Goal: Transaction & Acquisition: Download file/media

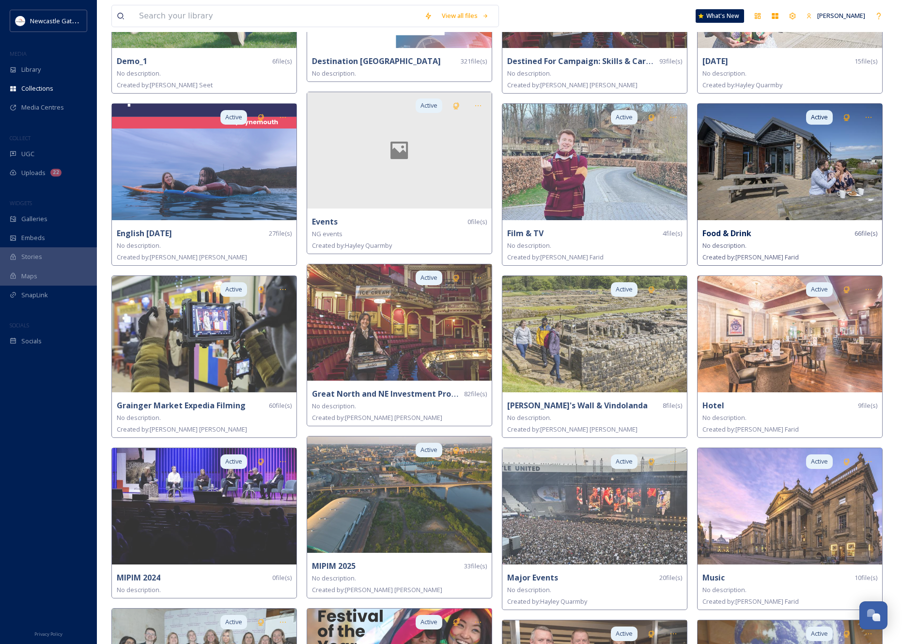
scroll to position [540, 0]
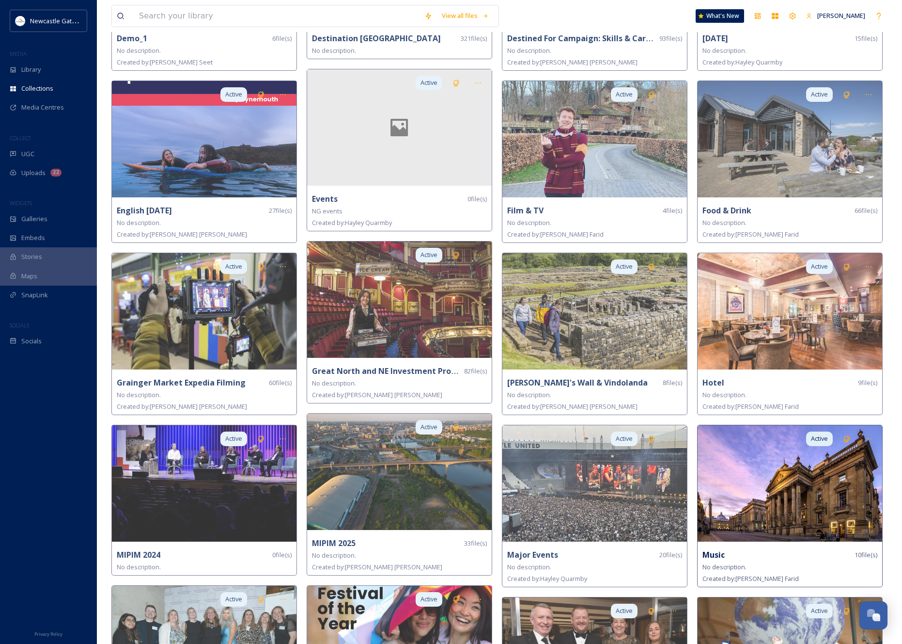
click at [768, 477] on img at bounding box center [790, 483] width 185 height 116
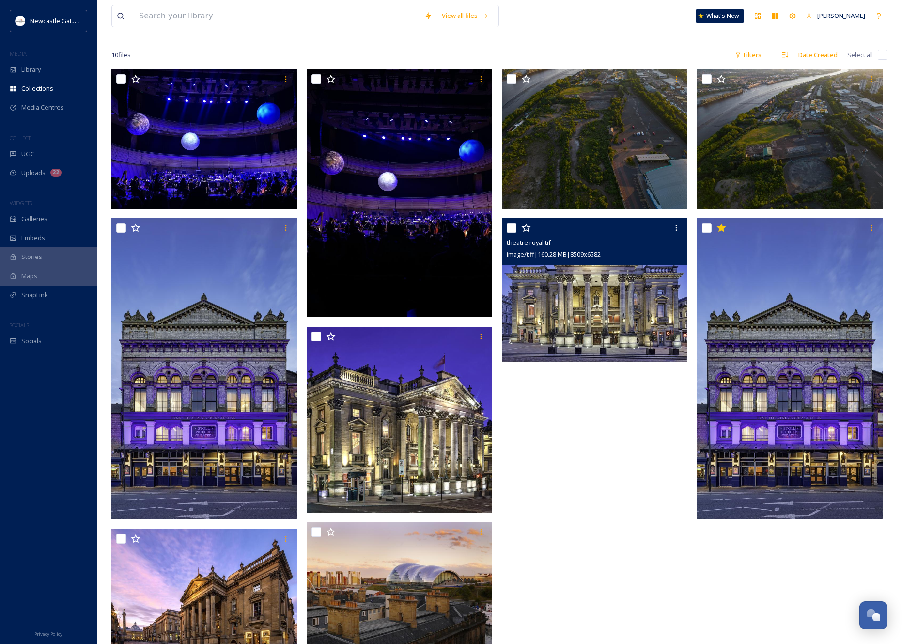
scroll to position [109, 0]
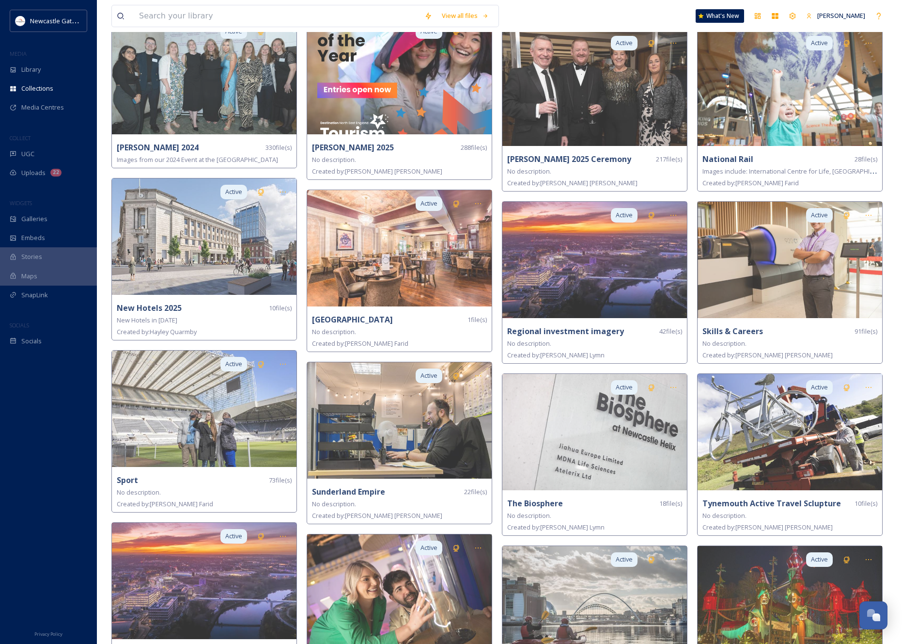
scroll to position [1119, 0]
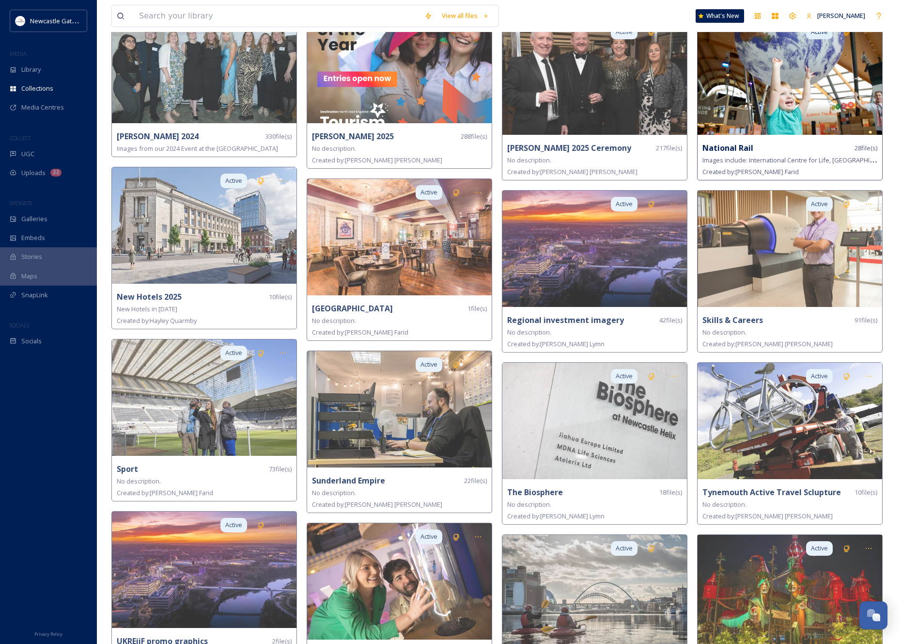
click at [780, 80] on img at bounding box center [790, 76] width 185 height 116
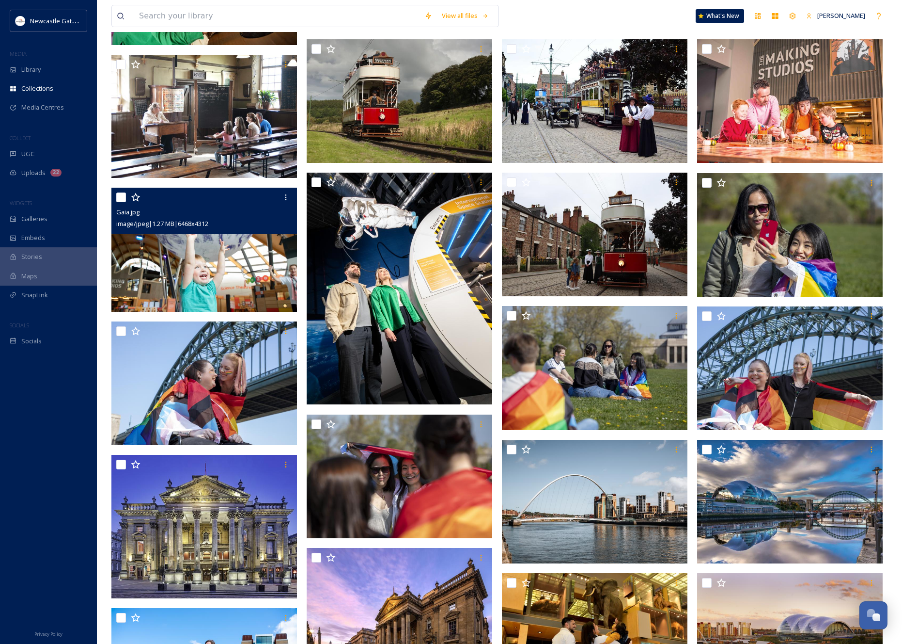
scroll to position [250, 0]
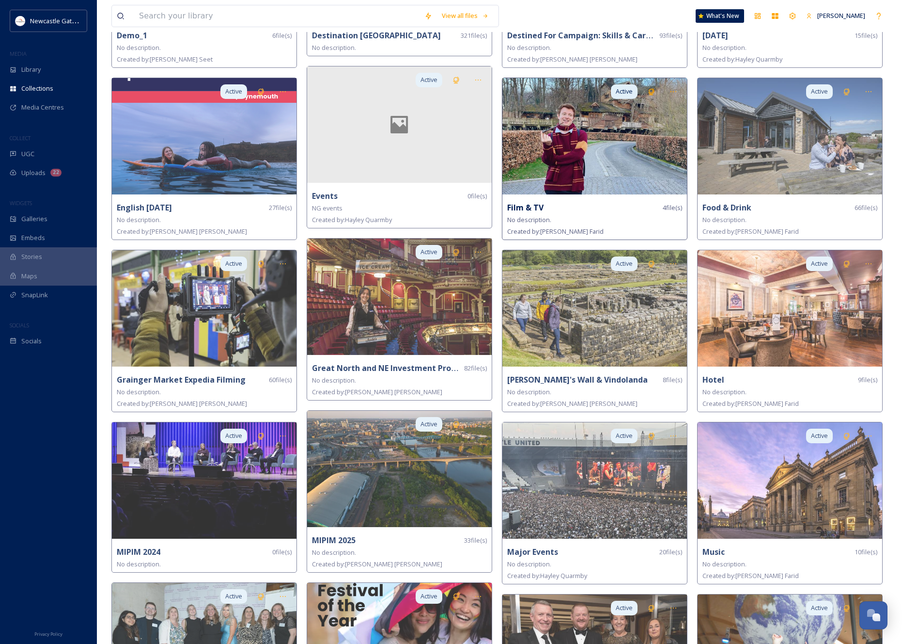
scroll to position [561, 0]
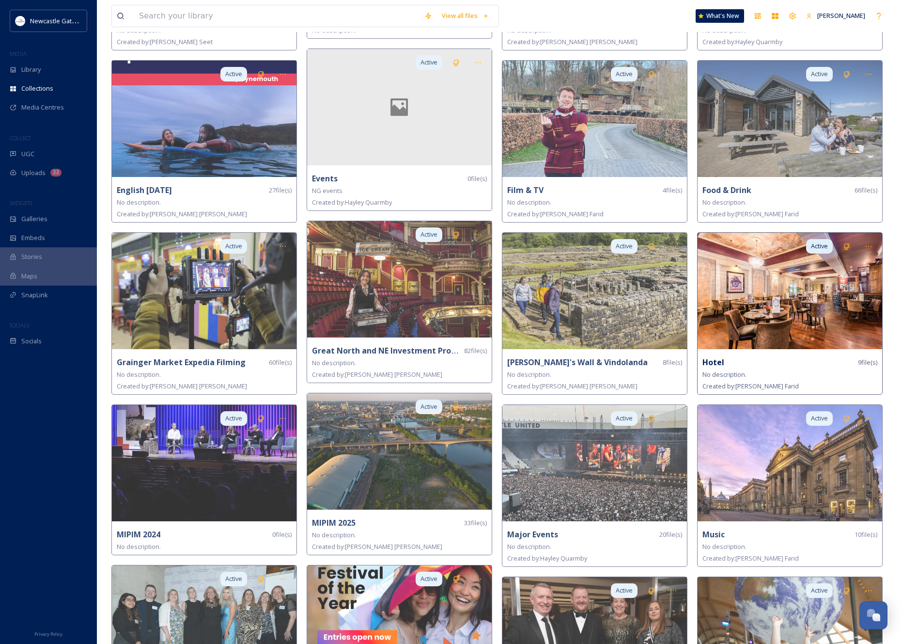
click at [775, 294] on img at bounding box center [790, 291] width 185 height 116
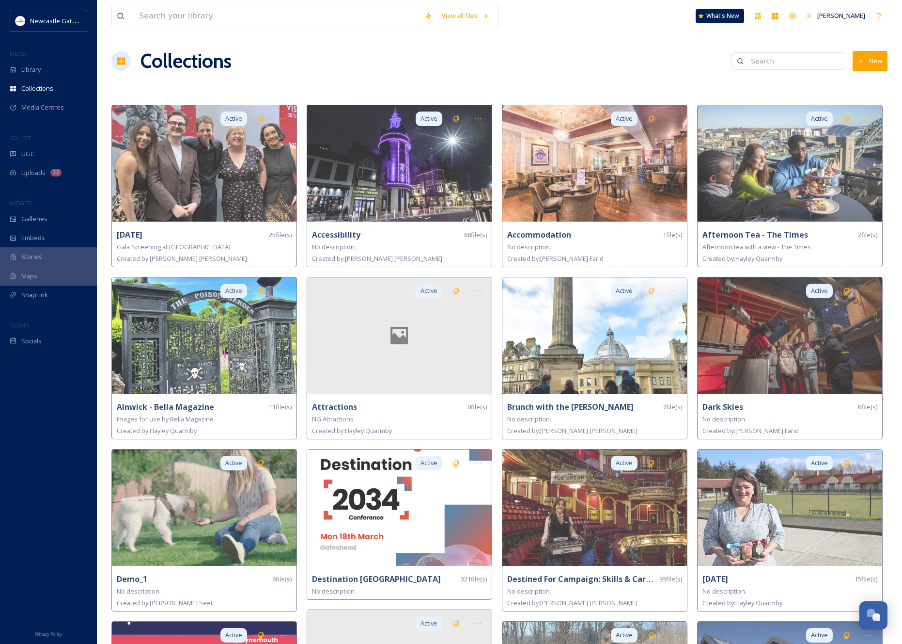
scroll to position [634, 0]
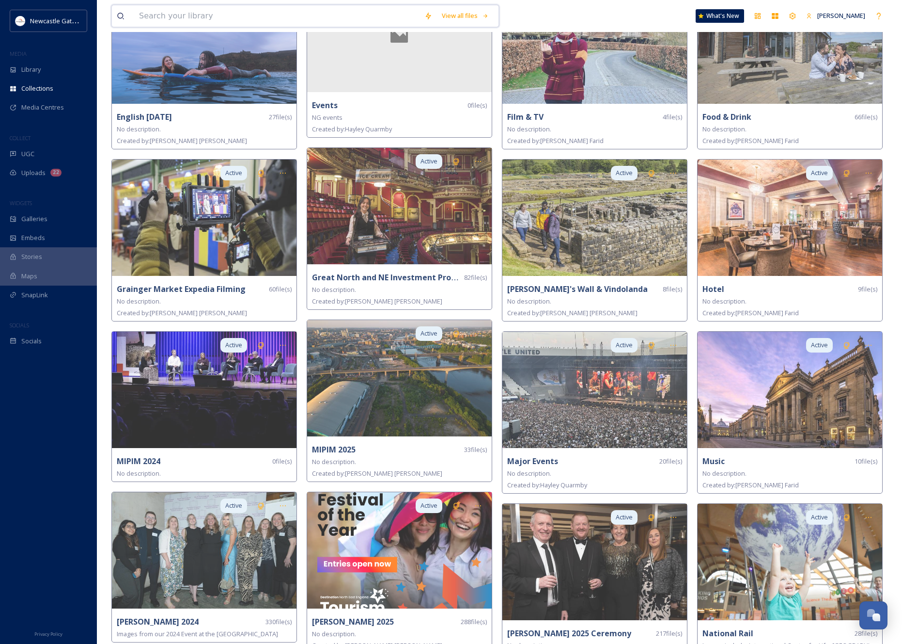
click at [190, 18] on input at bounding box center [276, 15] width 285 height 21
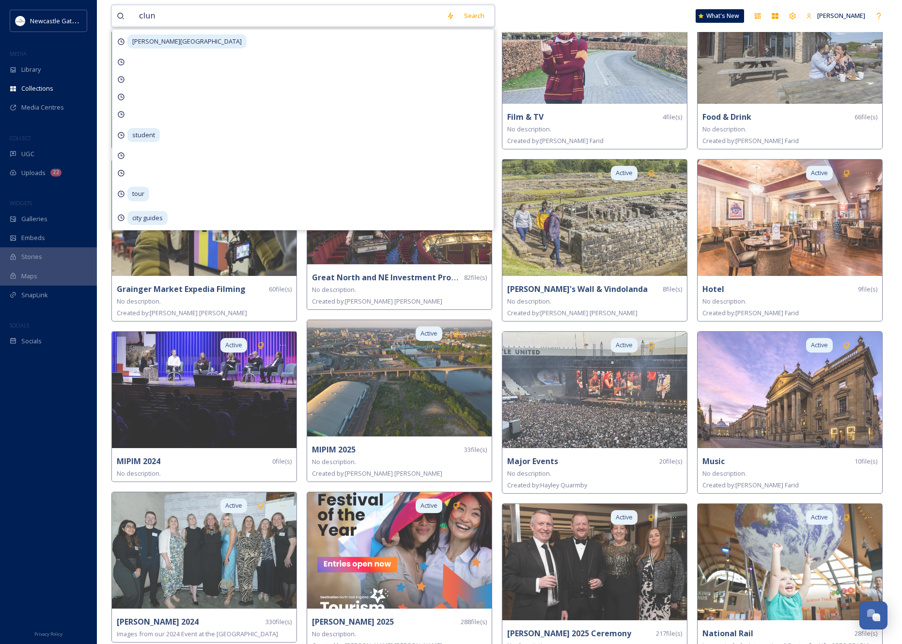
type input "cluny"
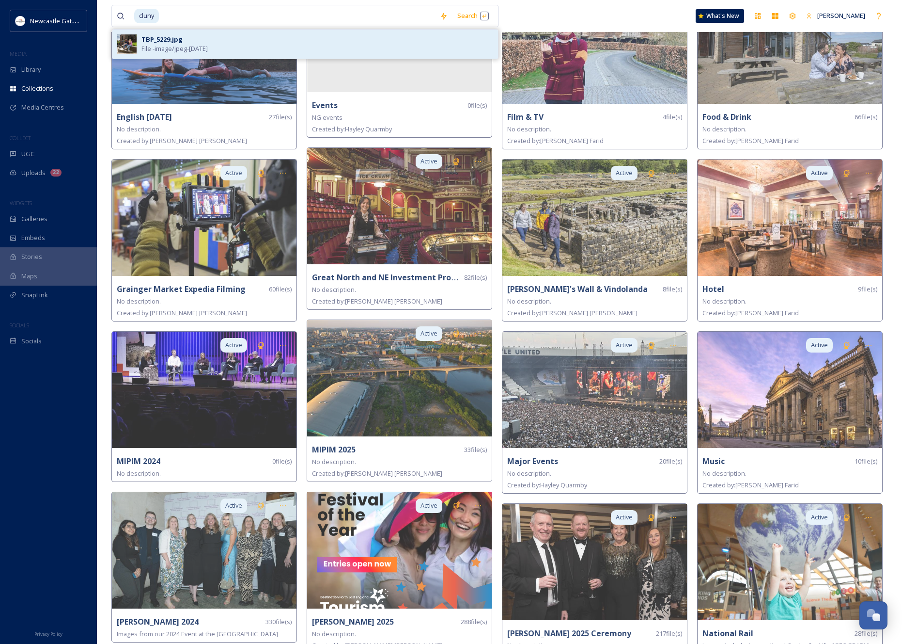
click at [160, 44] on span "File - image/jpeg - Jan 17 2025" at bounding box center [175, 48] width 66 height 9
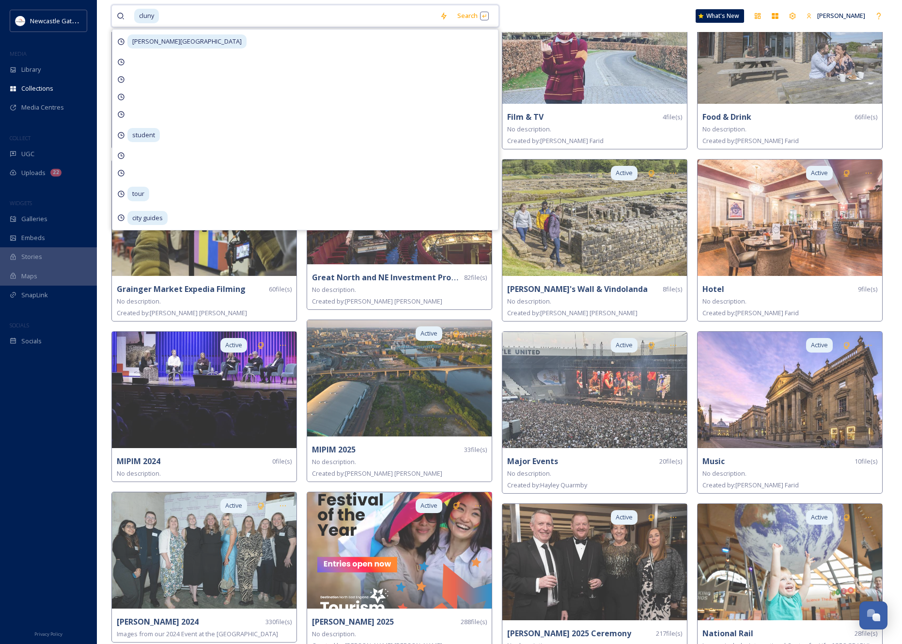
click at [173, 18] on input at bounding box center [297, 15] width 275 height 21
type input "music"
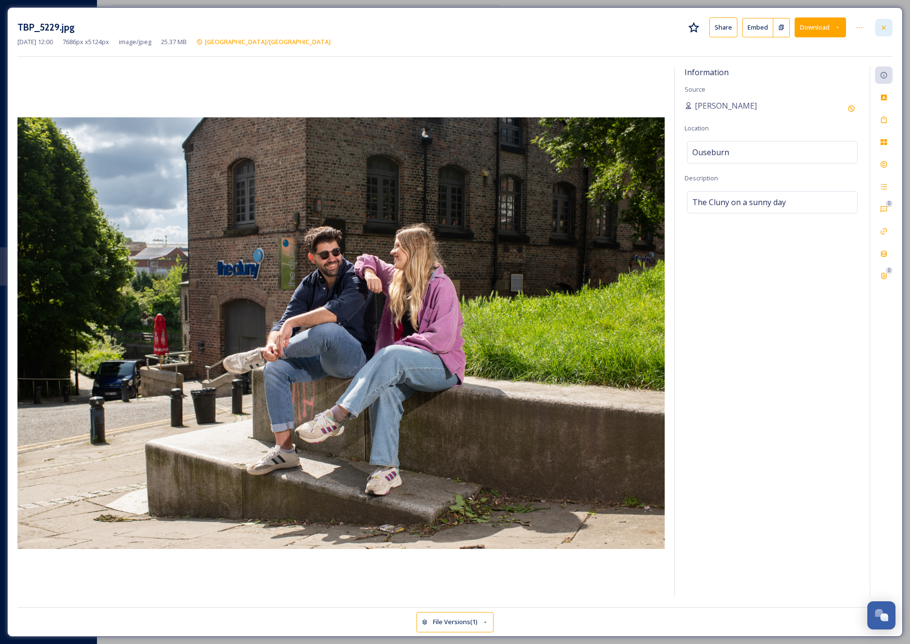
click at [881, 27] on icon at bounding box center [884, 28] width 8 height 8
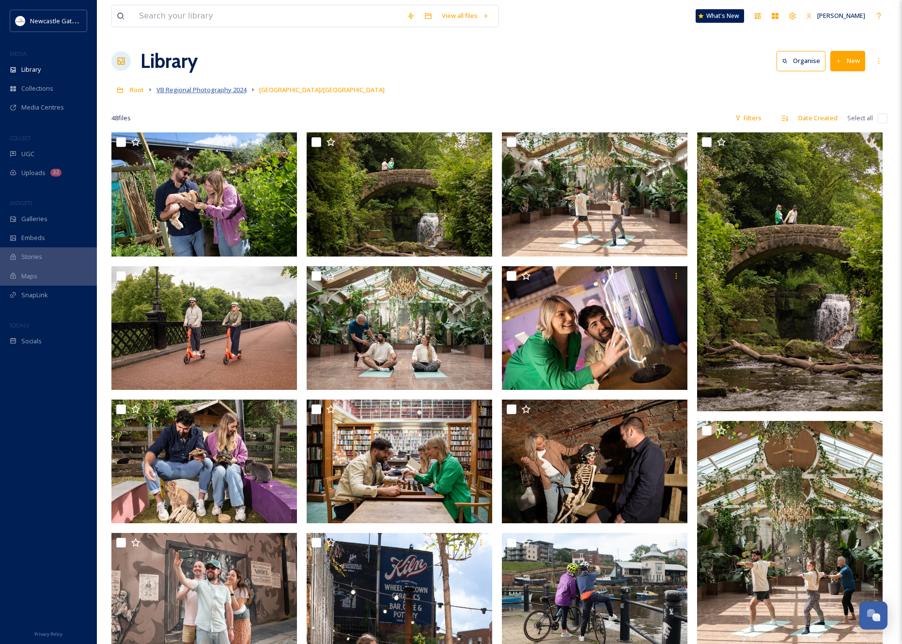
click at [196, 88] on span "VB Regional Photography 2024" at bounding box center [202, 89] width 90 height 9
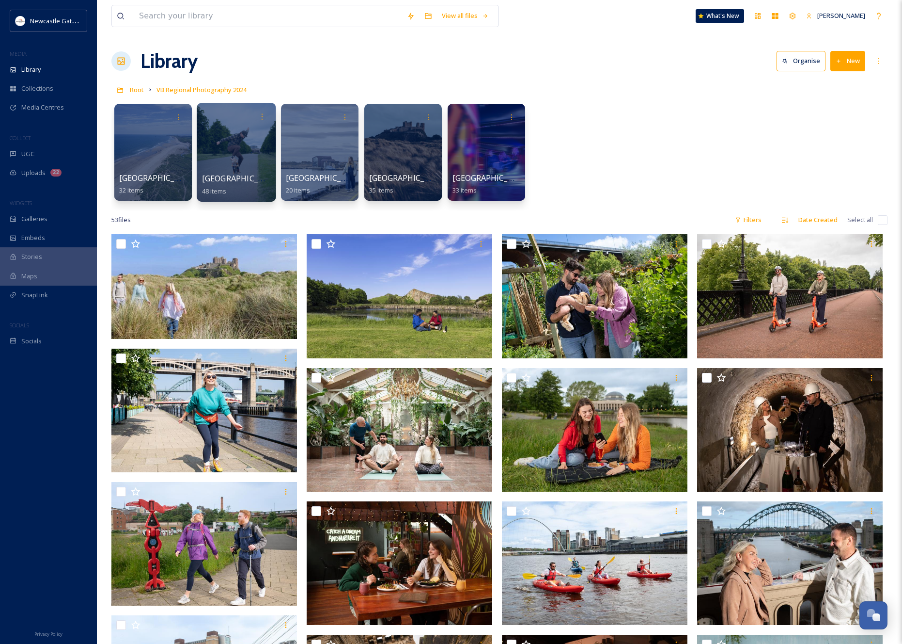
click at [252, 168] on div at bounding box center [236, 152] width 79 height 99
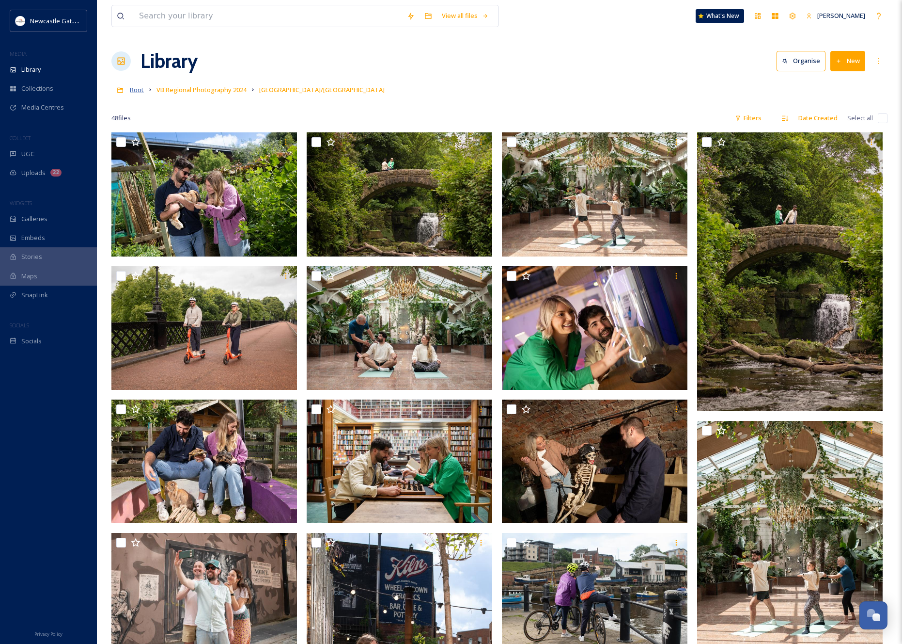
click at [142, 91] on span "Root" at bounding box center [137, 89] width 14 height 9
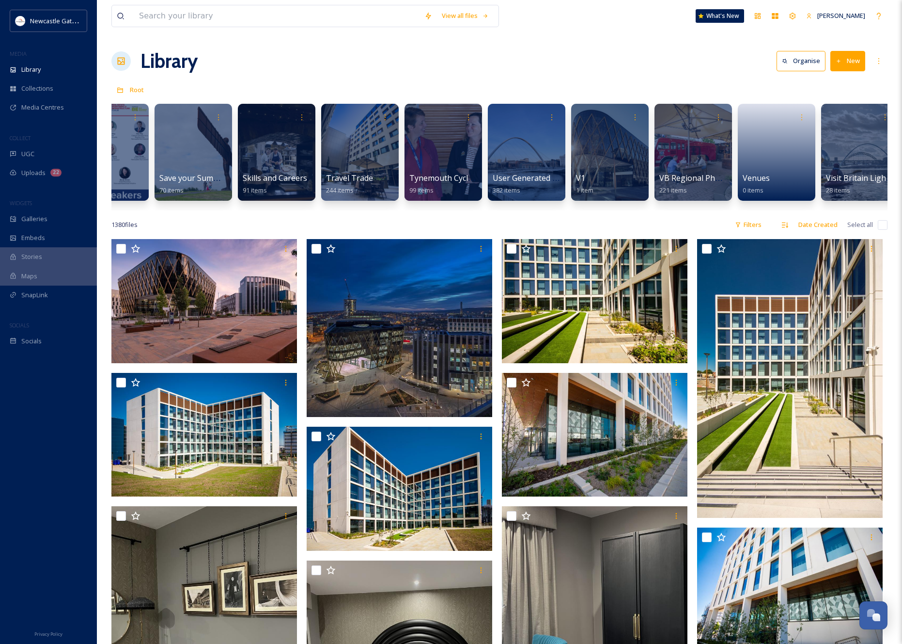
scroll to position [0, 2058]
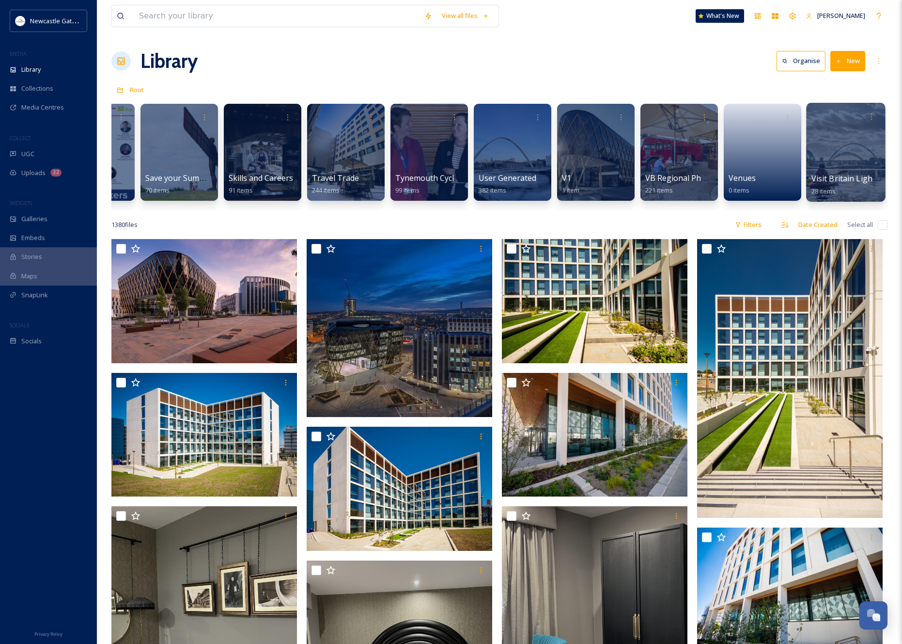
click at [855, 152] on div at bounding box center [845, 152] width 79 height 99
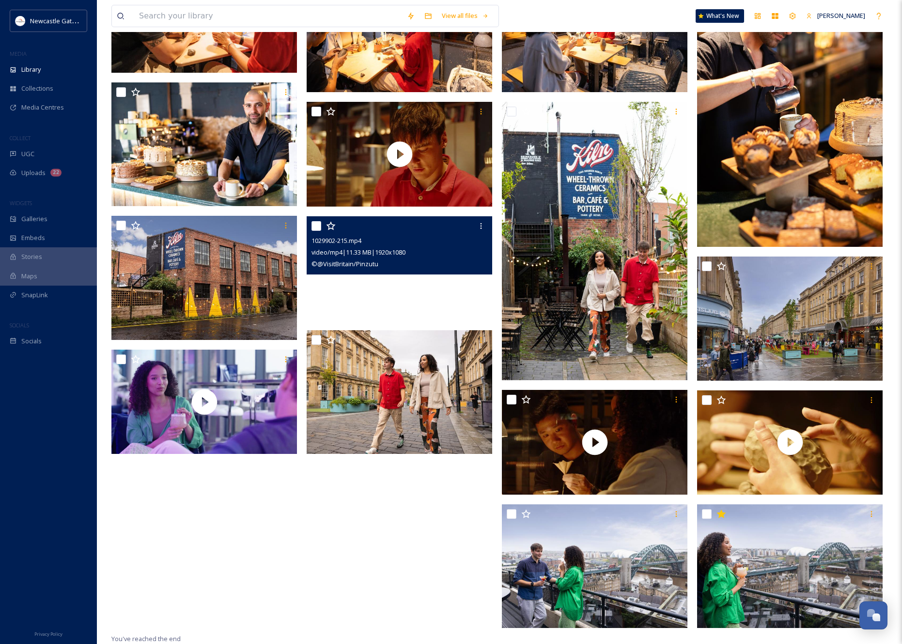
scroll to position [565, 0]
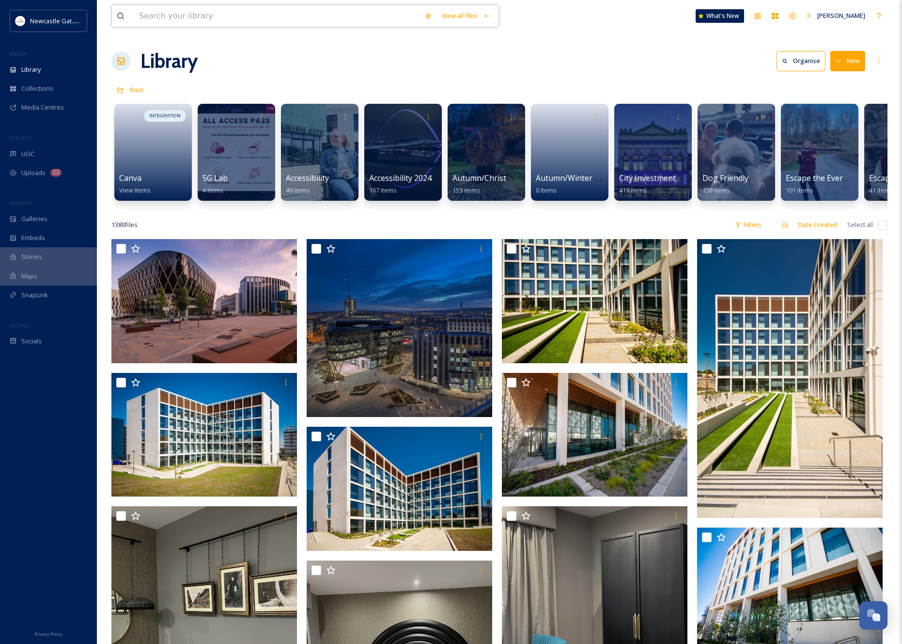
click at [197, 11] on input at bounding box center [276, 15] width 285 height 21
type input "cluny"
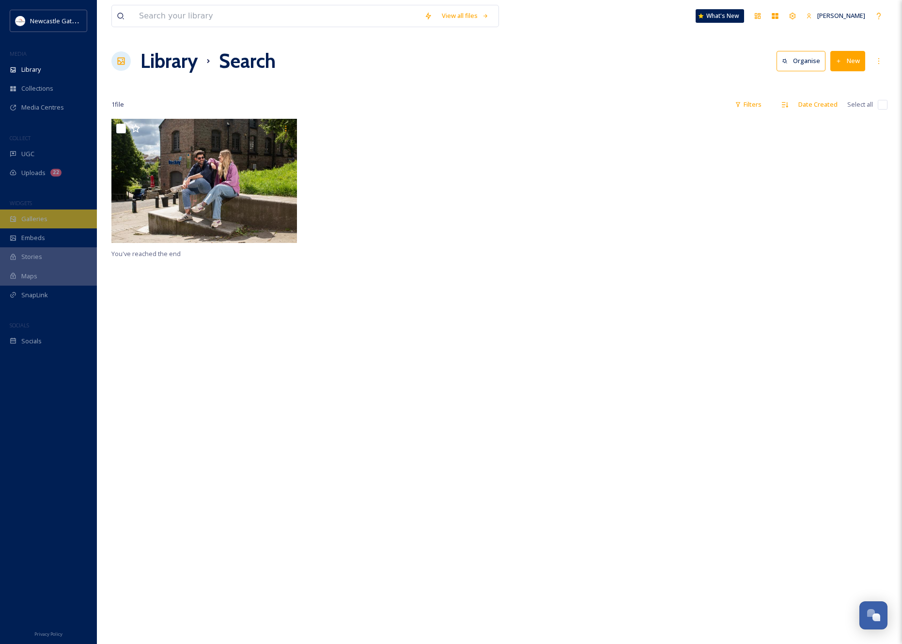
click at [29, 225] on div "Galleries" at bounding box center [48, 218] width 97 height 19
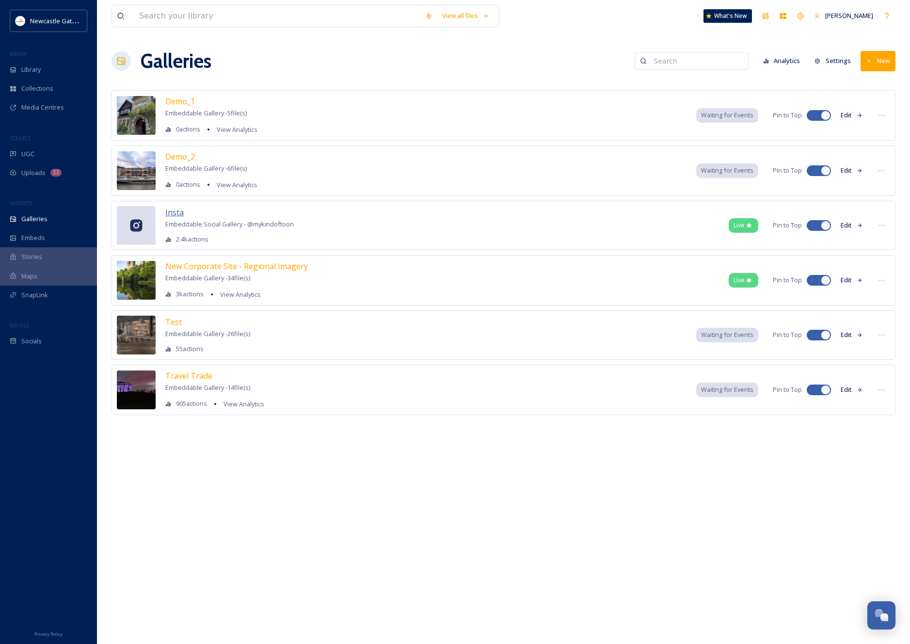
click at [180, 211] on span "Insta" at bounding box center [174, 212] width 18 height 11
click at [179, 374] on span "Travel Trade" at bounding box center [188, 375] width 47 height 11
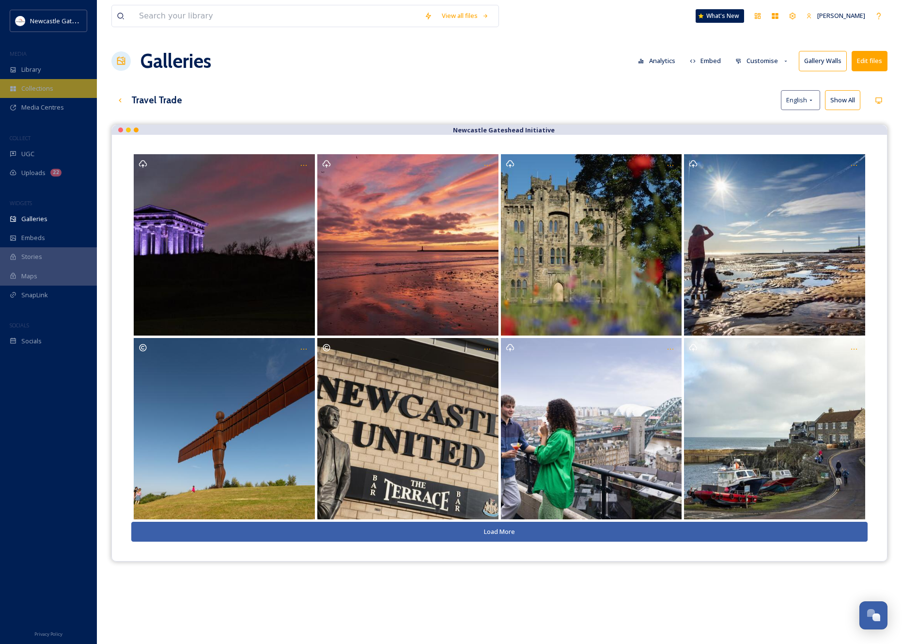
click at [45, 87] on span "Collections" at bounding box center [37, 88] width 32 height 9
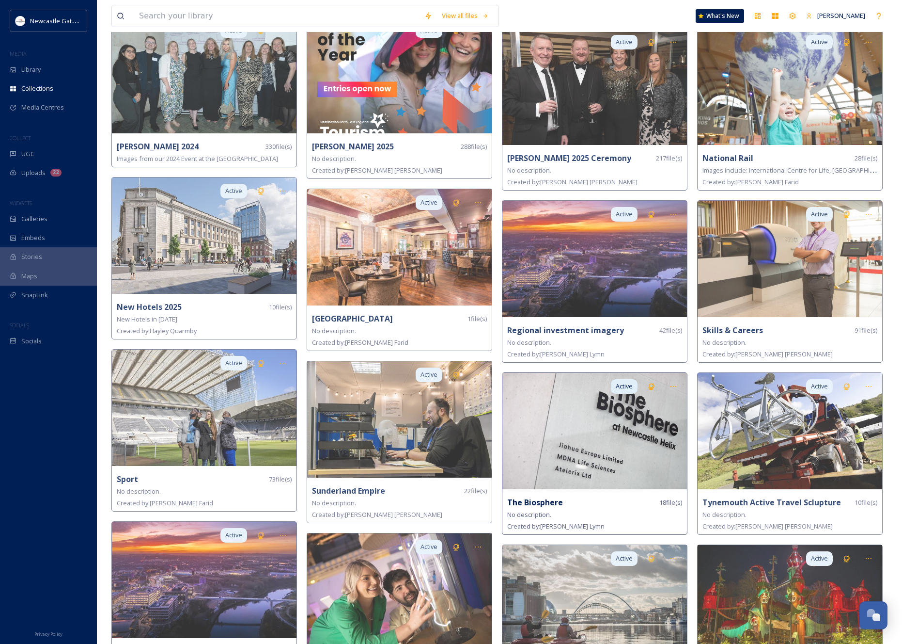
scroll to position [1167, 0]
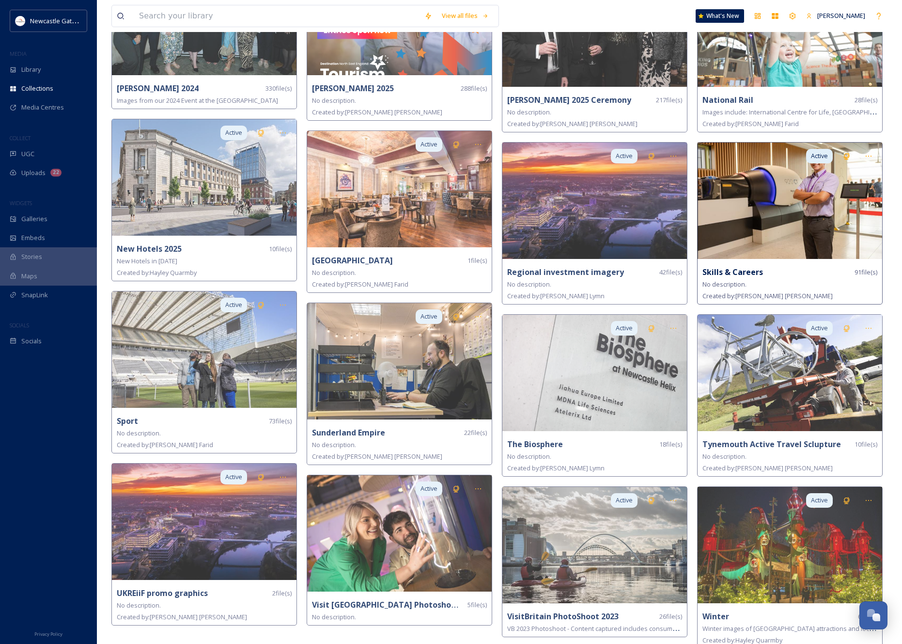
click at [729, 202] on img at bounding box center [790, 200] width 185 height 116
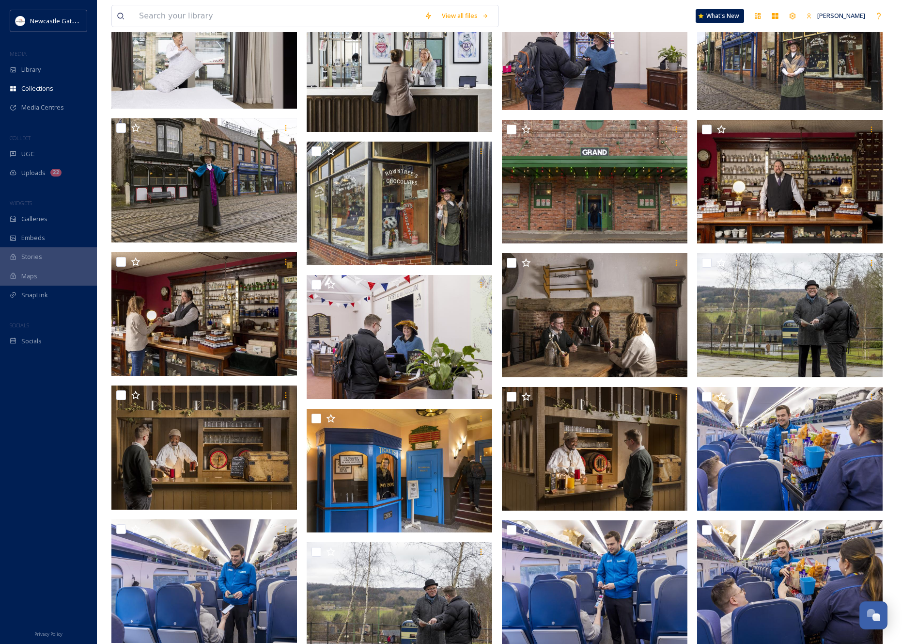
scroll to position [2736, 0]
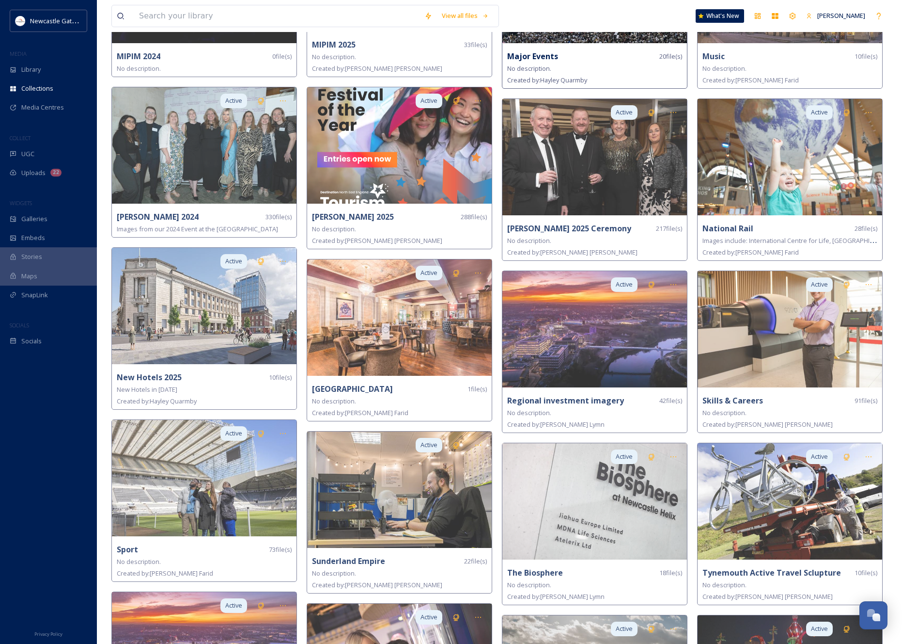
scroll to position [1167, 0]
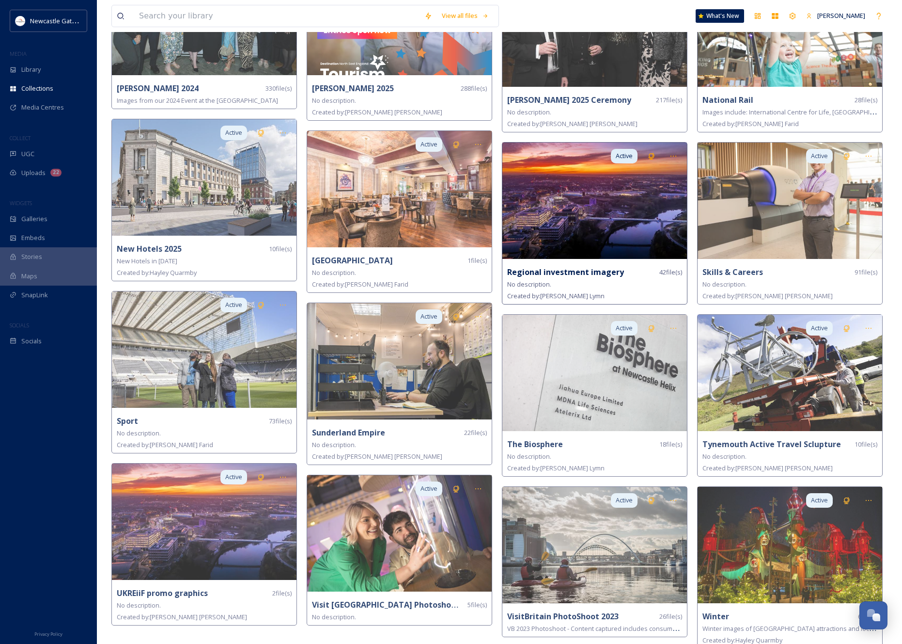
click at [568, 203] on img at bounding box center [595, 200] width 185 height 116
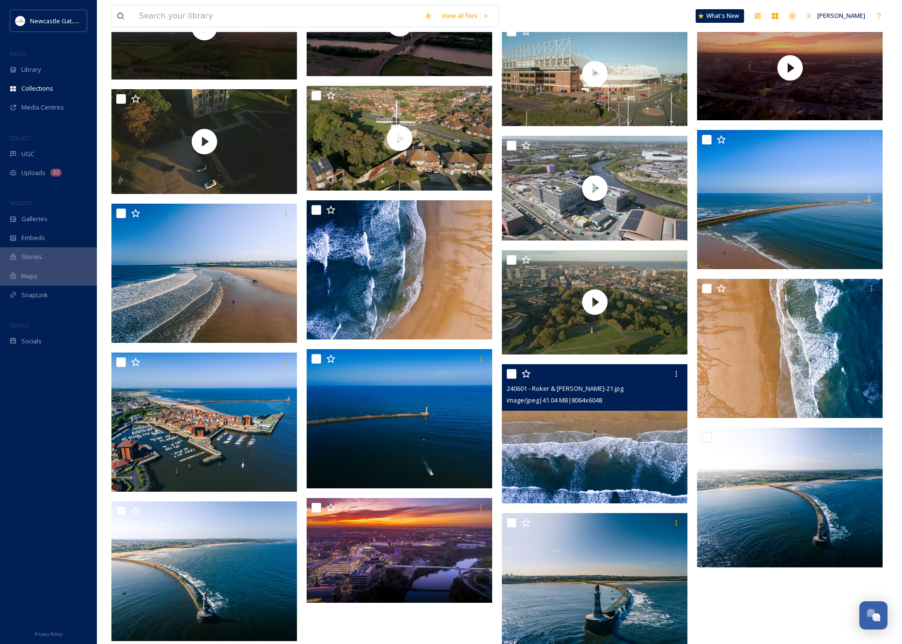
scroll to position [1101, 0]
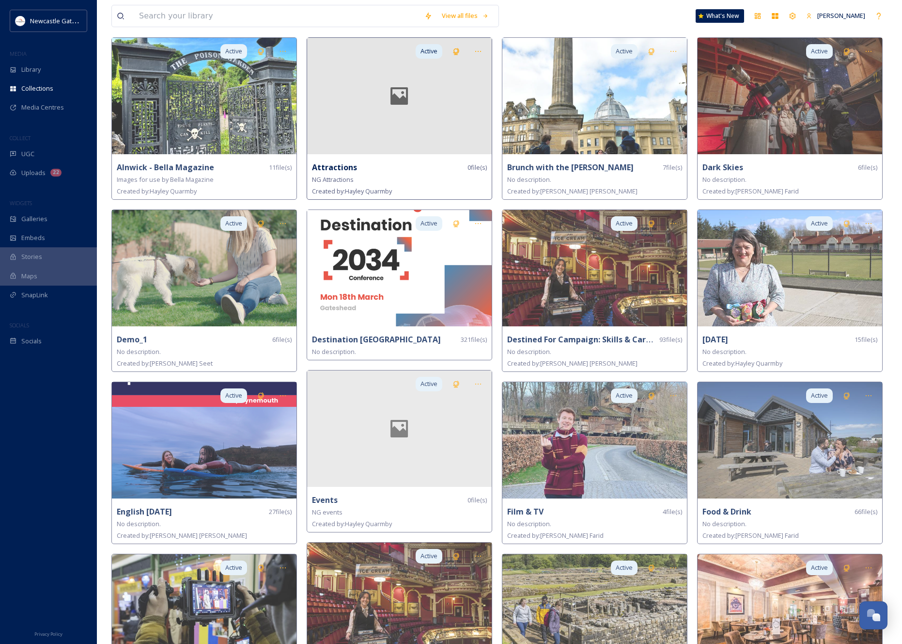
scroll to position [509, 0]
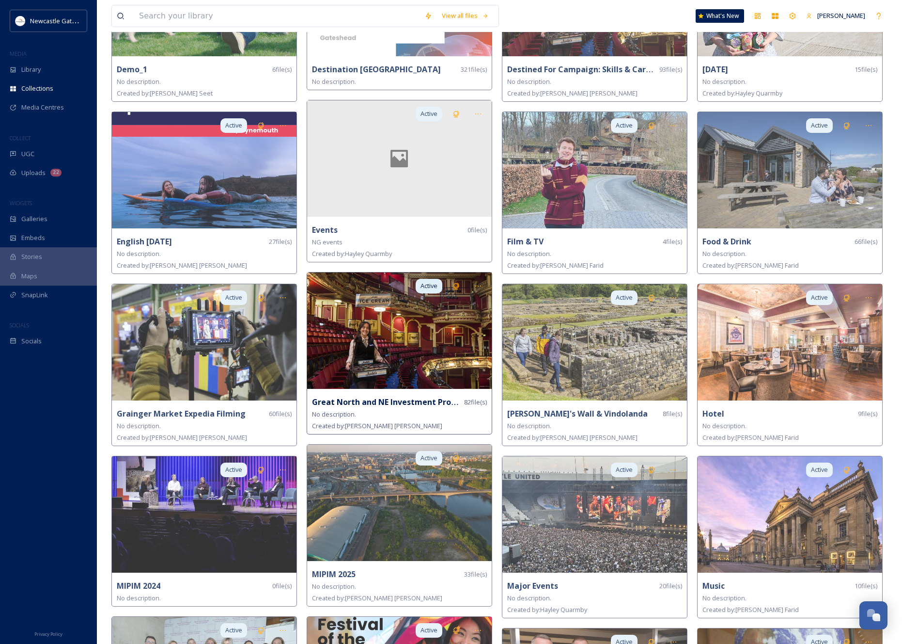
click at [413, 325] on img at bounding box center [399, 330] width 185 height 116
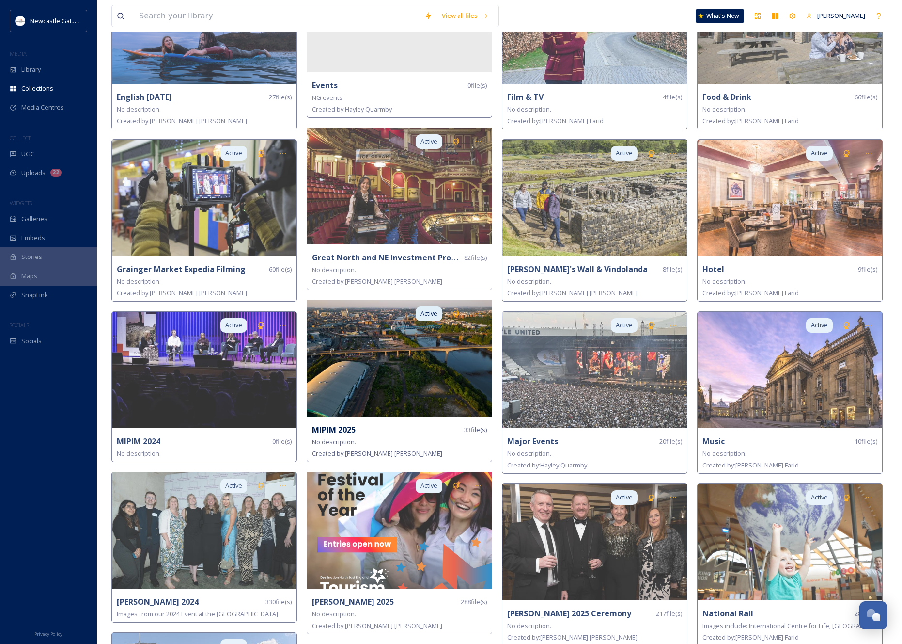
scroll to position [724, 0]
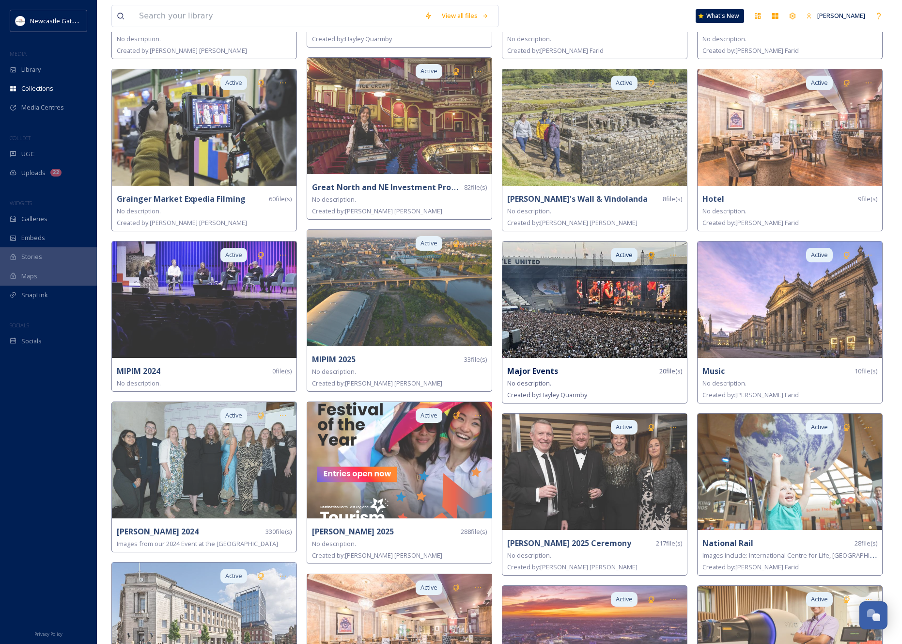
click at [566, 297] on img at bounding box center [595, 299] width 185 height 116
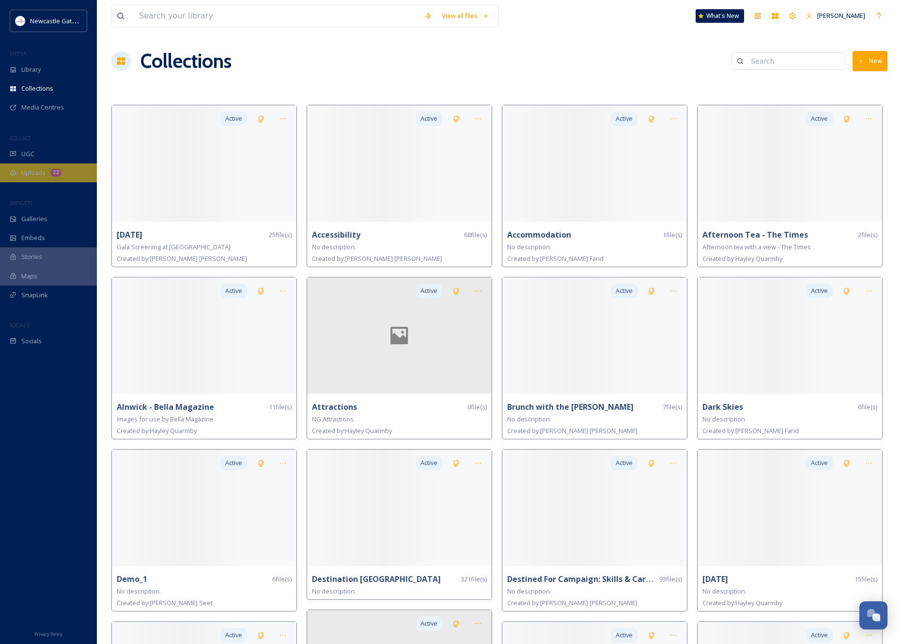
click at [44, 175] on span "Uploads" at bounding box center [33, 172] width 24 height 9
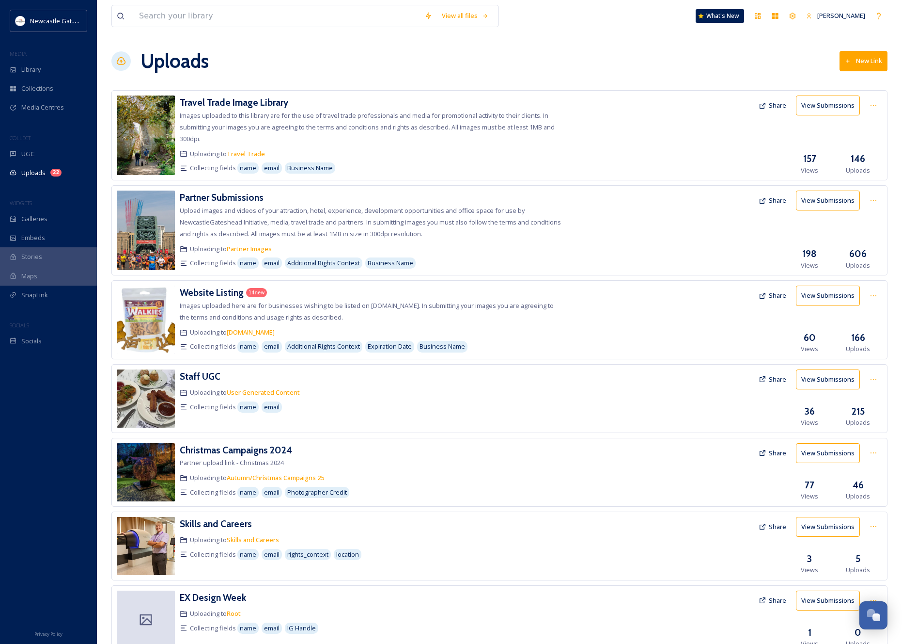
click at [148, 226] on img at bounding box center [146, 229] width 58 height 79
click at [212, 195] on h3 "Partner Submissions" at bounding box center [222, 197] width 84 height 12
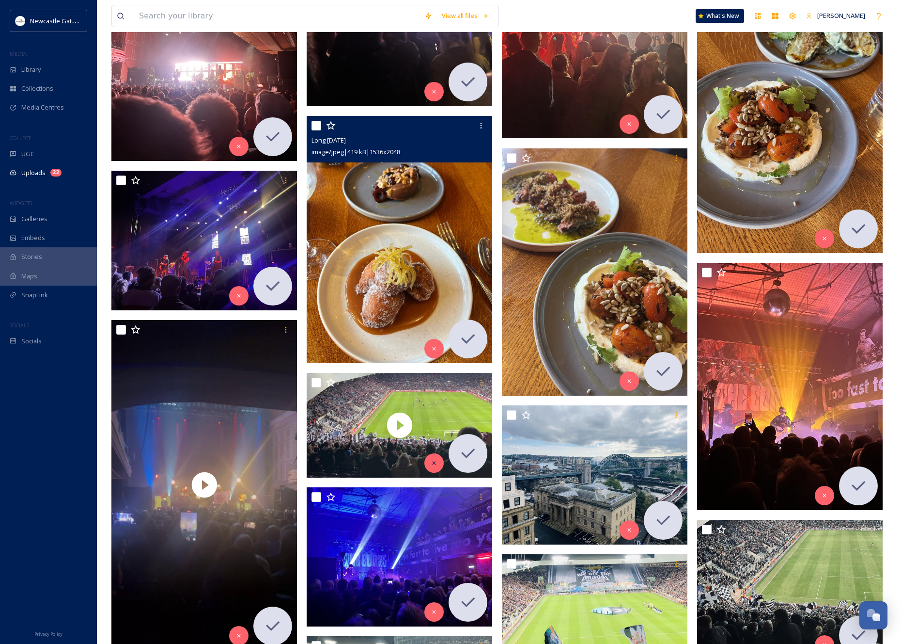
scroll to position [5481, 0]
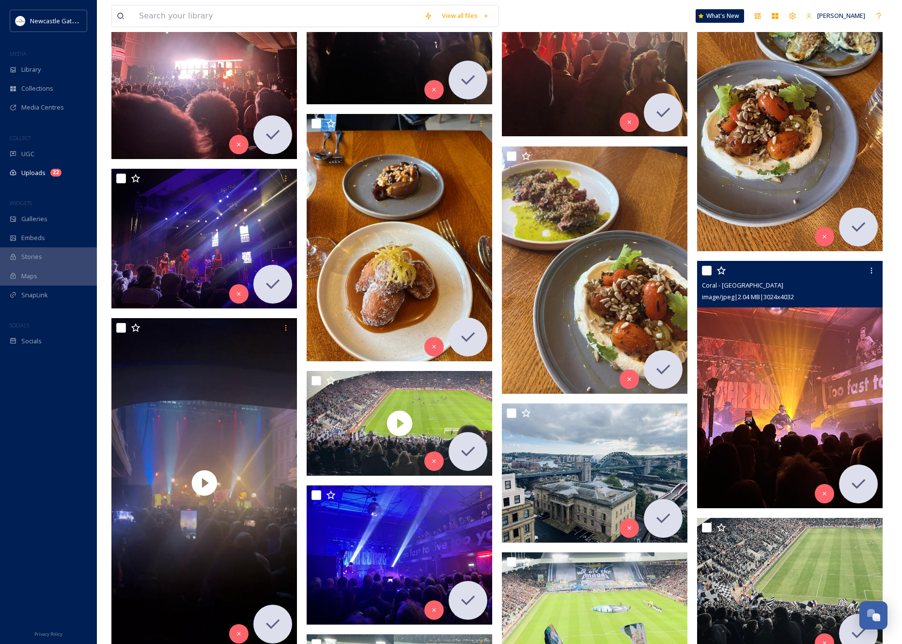
click at [768, 386] on img at bounding box center [790, 384] width 186 height 247
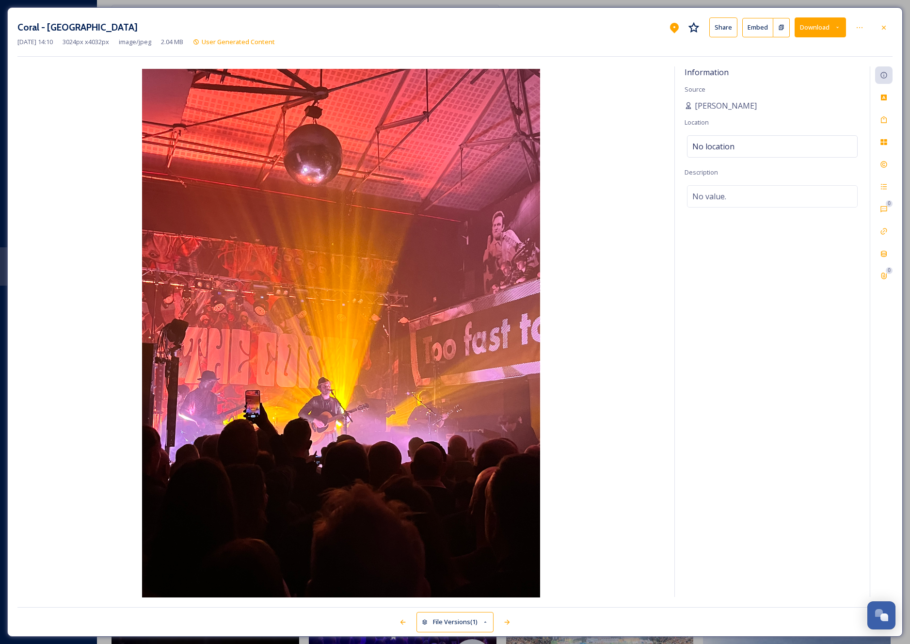
click at [332, 377] on img at bounding box center [340, 334] width 647 height 530
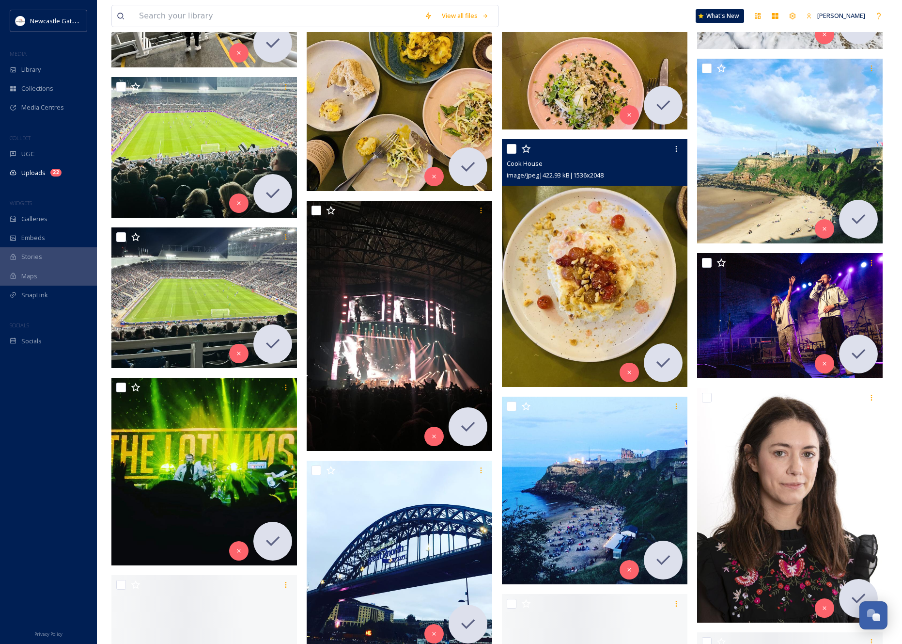
scroll to position [7122, 0]
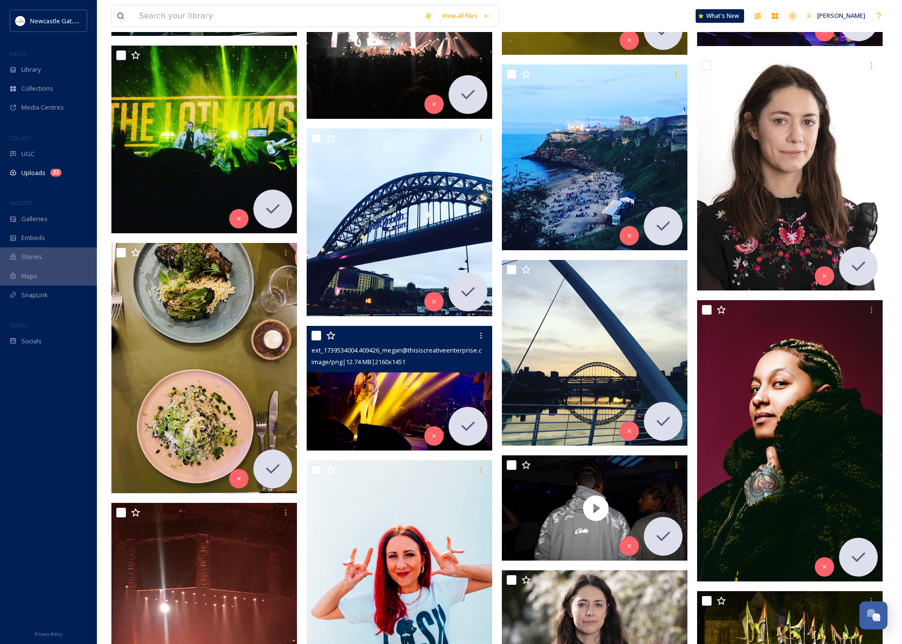
click at [379, 382] on img at bounding box center [400, 388] width 186 height 125
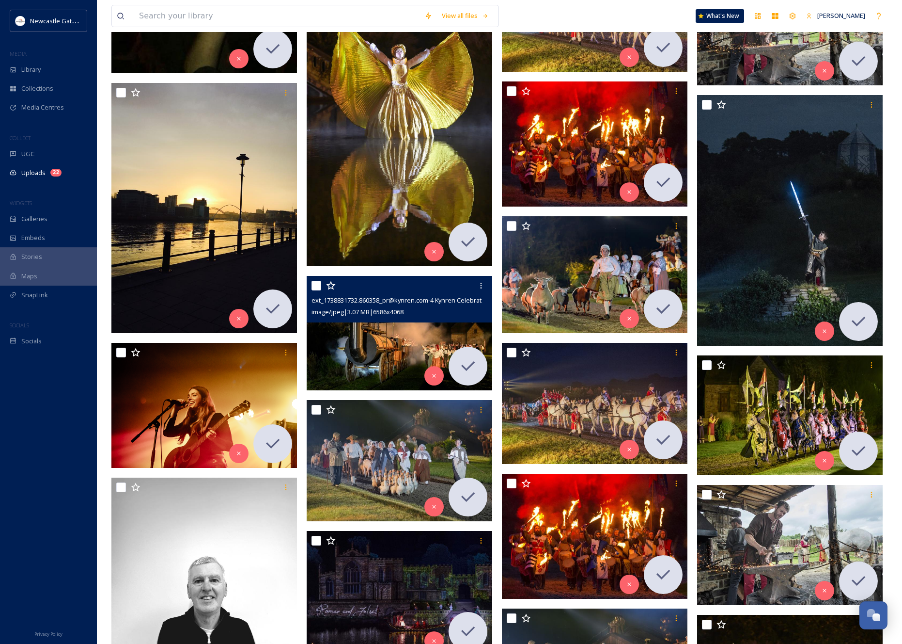
scroll to position [7926, 0]
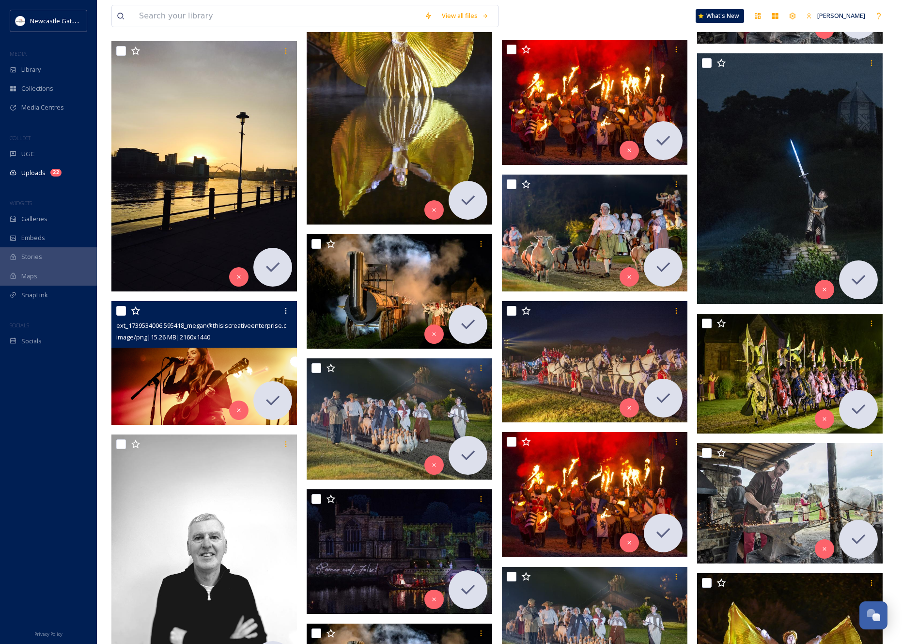
click at [187, 366] on img at bounding box center [204, 363] width 186 height 124
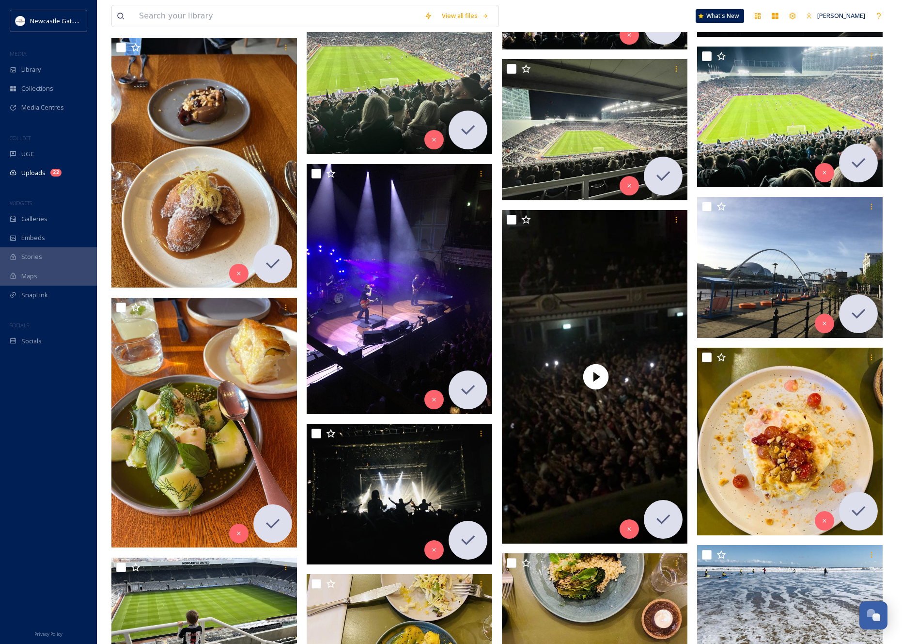
scroll to position [6188, 0]
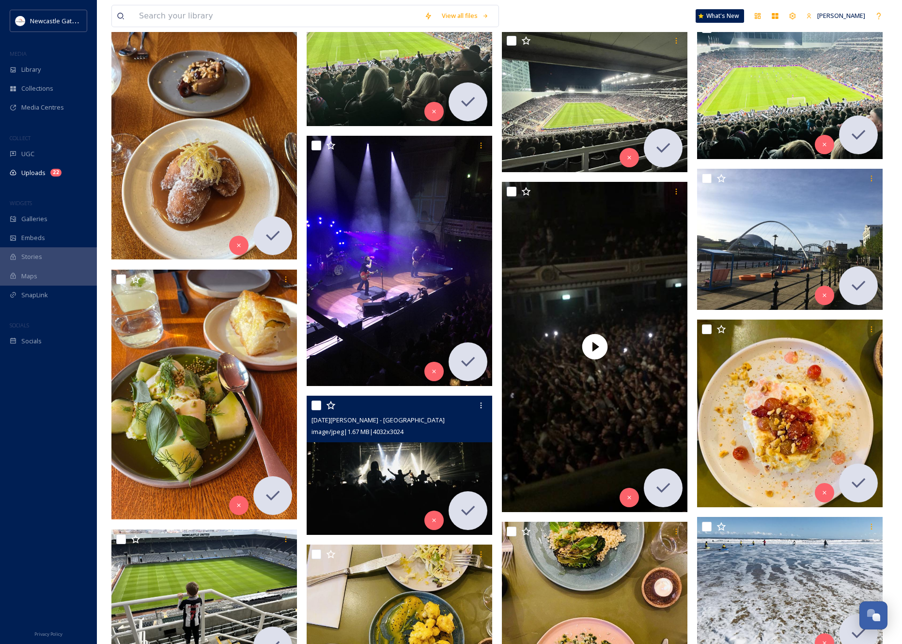
click at [369, 467] on img at bounding box center [400, 464] width 186 height 139
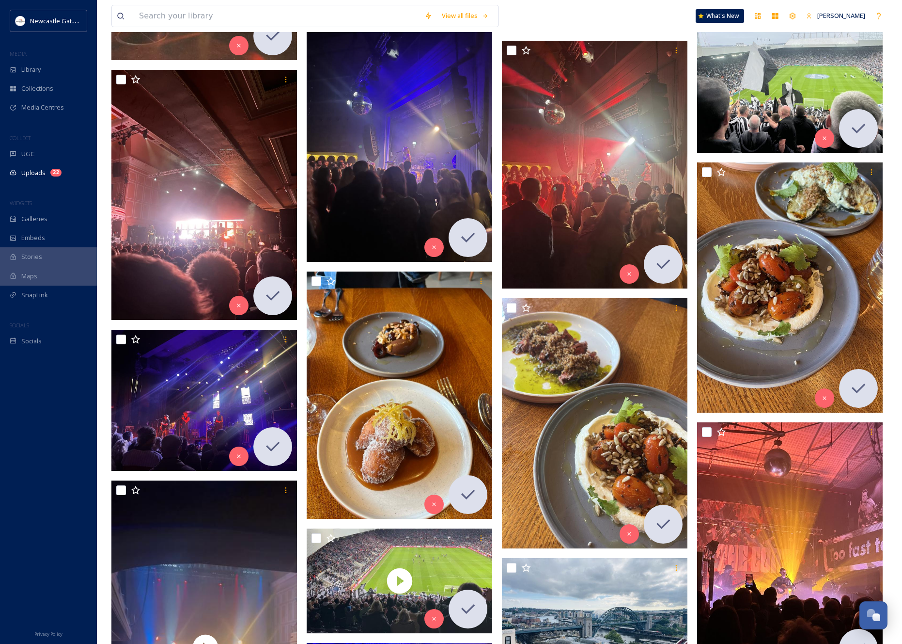
scroll to position [5424, 0]
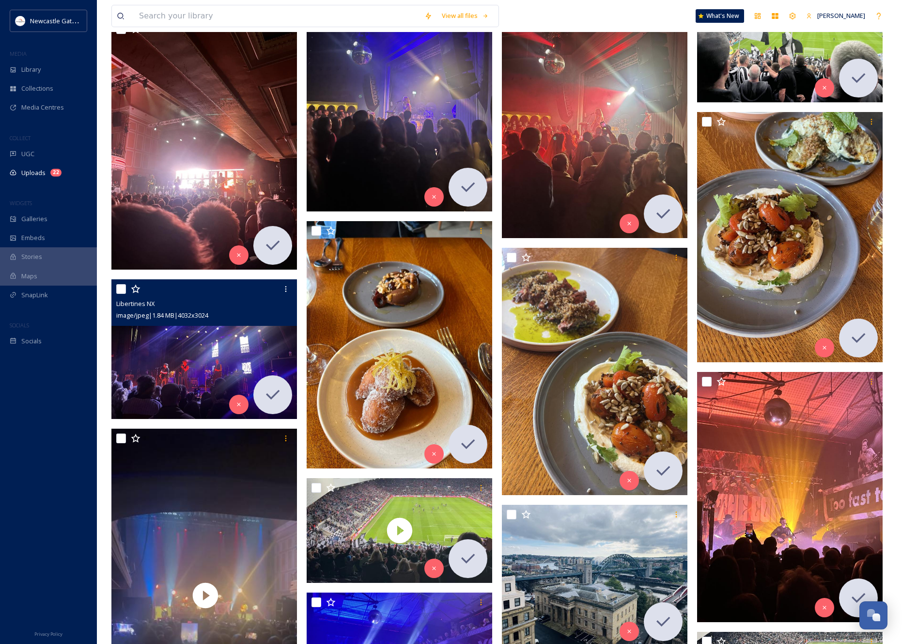
click at [209, 356] on img at bounding box center [204, 348] width 186 height 139
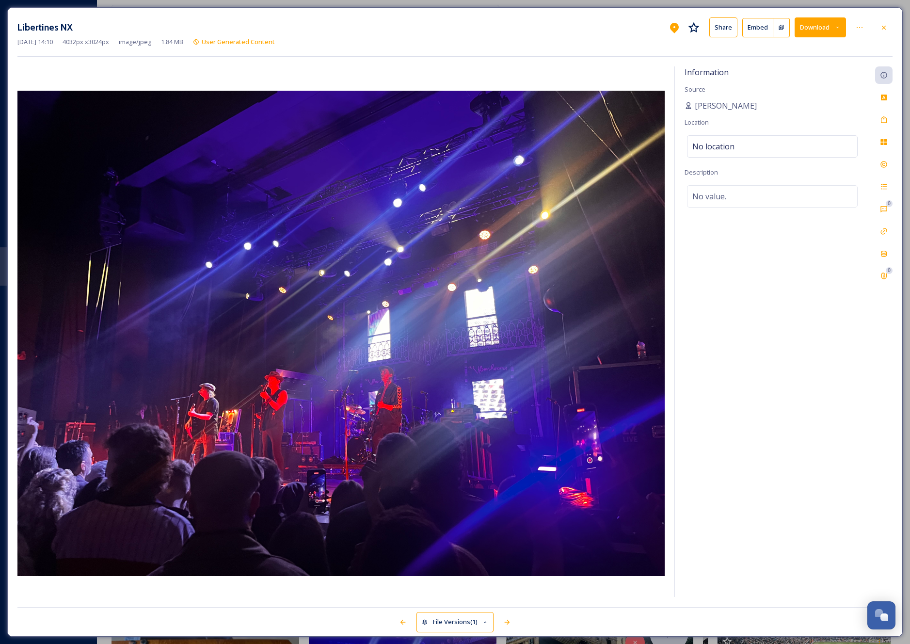
click at [261, 388] on img at bounding box center [340, 333] width 647 height 485
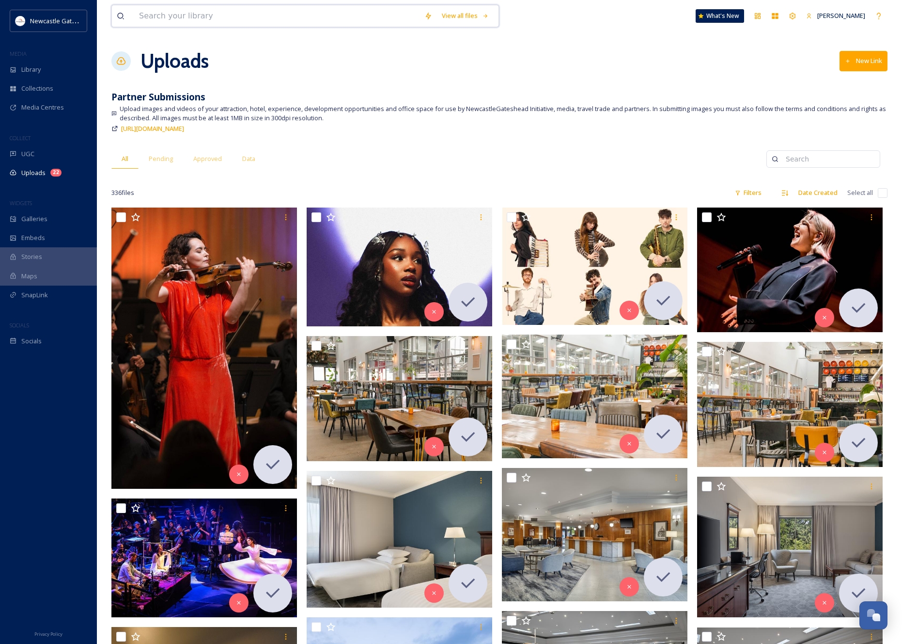
click at [215, 8] on input at bounding box center [276, 15] width 285 height 21
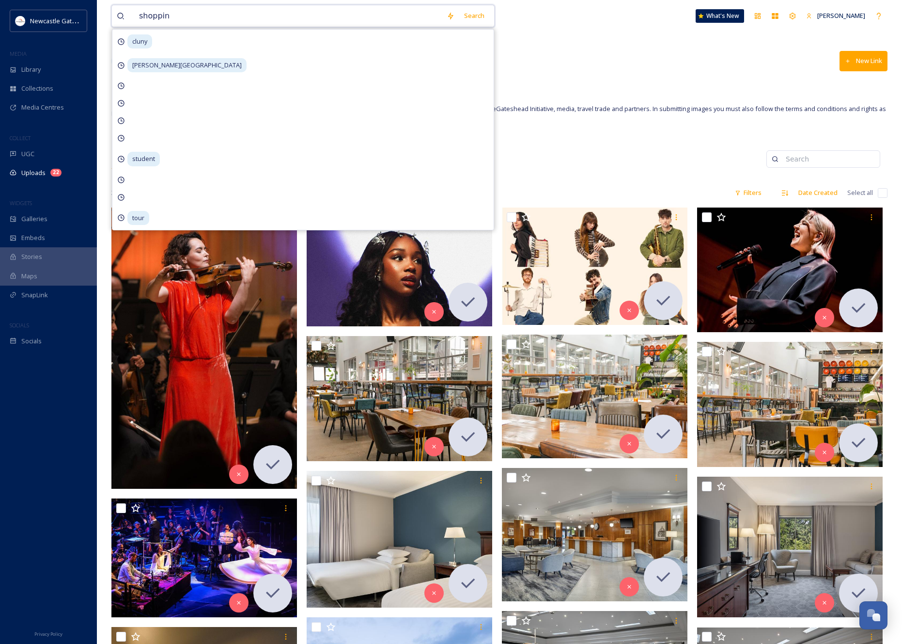
type input "shopping"
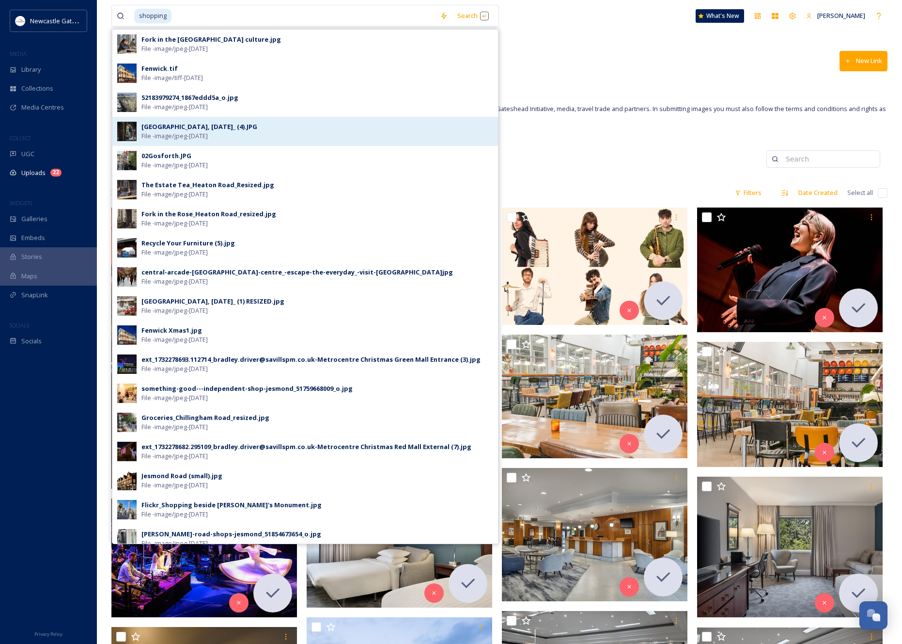
click at [271, 129] on div "[GEOGRAPHIC_DATA], [DATE]_ (4).JPG File - image/jpeg - [DATE]" at bounding box center [318, 131] width 352 height 18
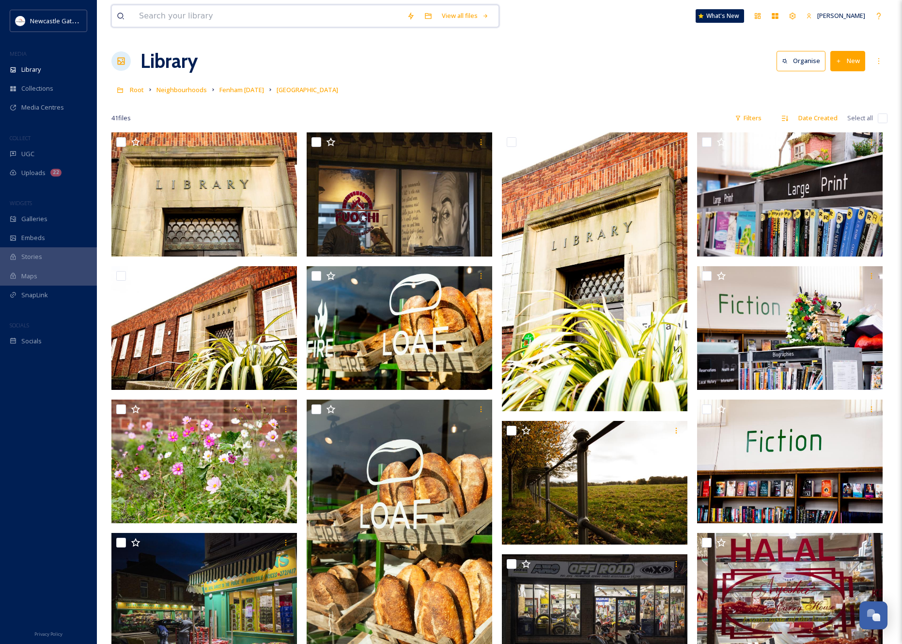
click at [246, 18] on input at bounding box center [268, 15] width 268 height 21
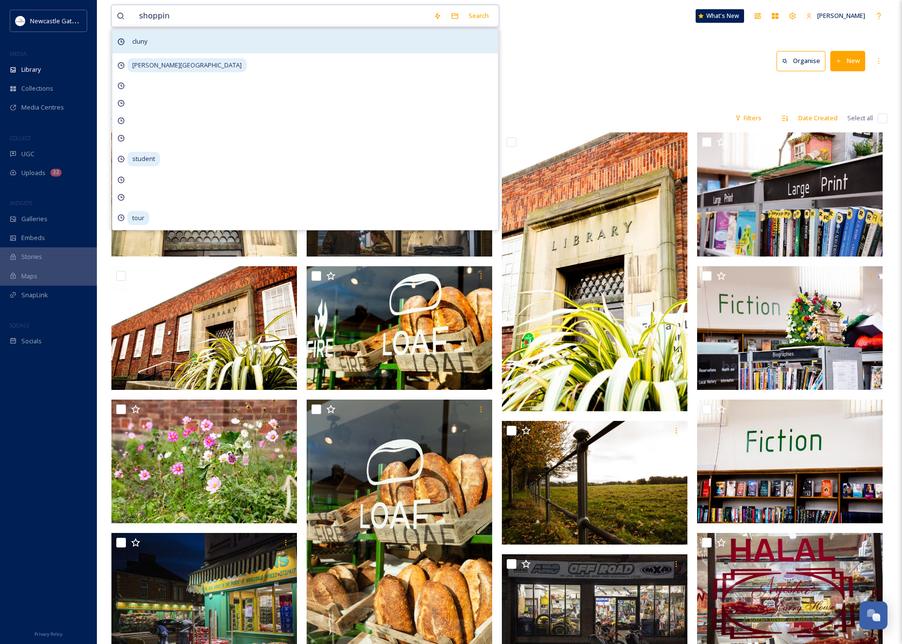
type input "shopping"
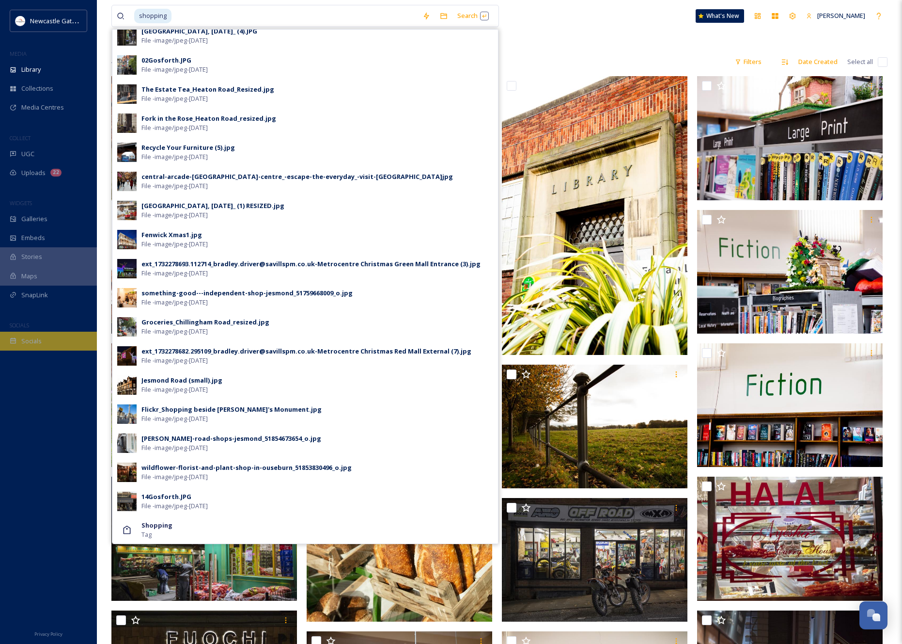
scroll to position [257, 0]
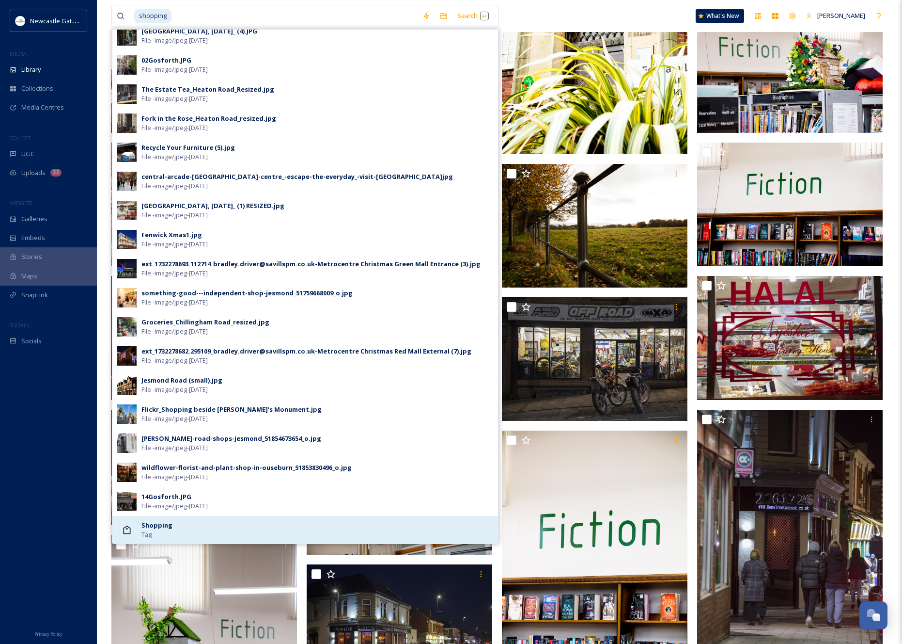
click at [159, 525] on strong "Shopping" at bounding box center [157, 524] width 31 height 9
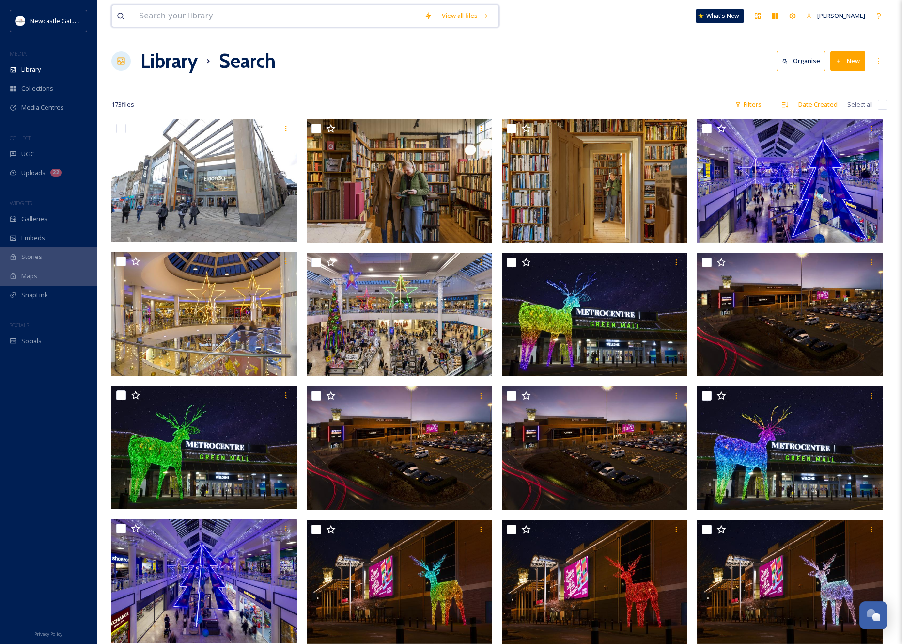
click at [242, 6] on input at bounding box center [276, 15] width 285 height 21
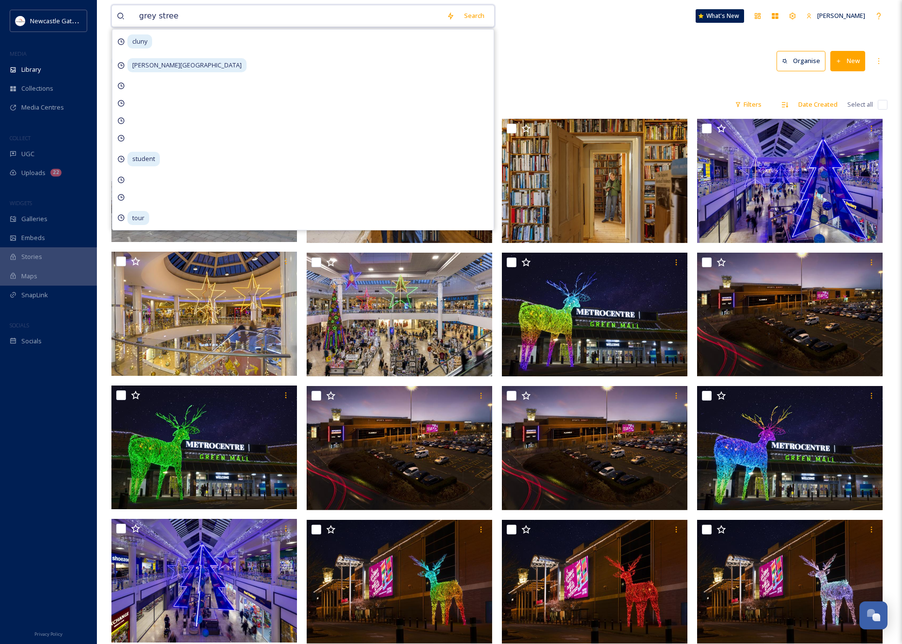
type input "grey street"
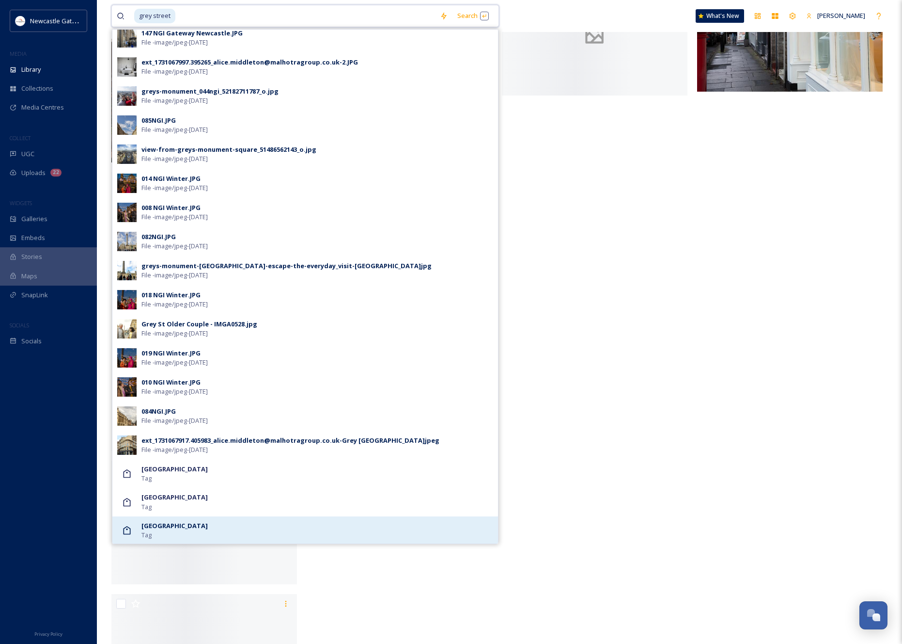
scroll to position [6809, 0]
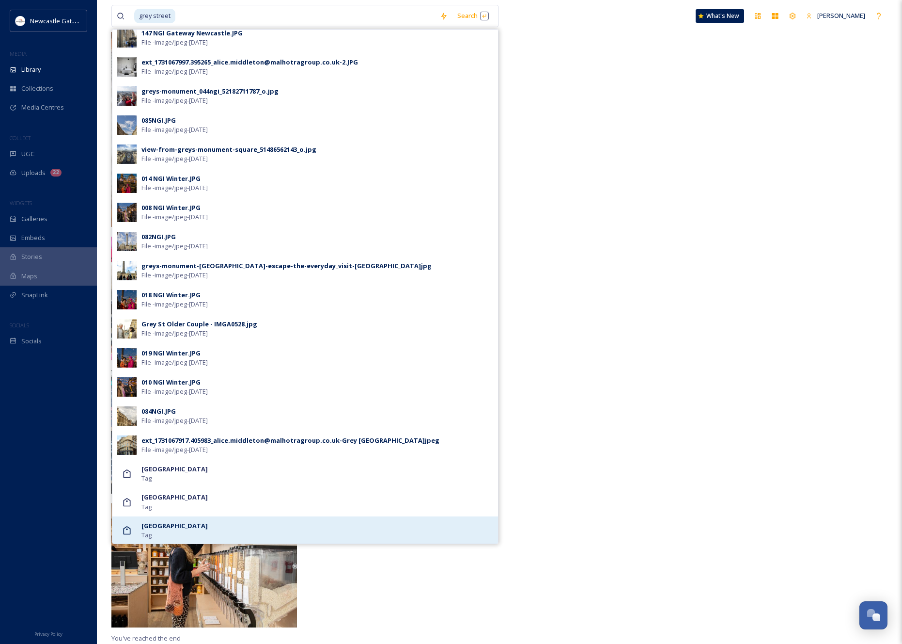
click at [154, 526] on strong "[GEOGRAPHIC_DATA]" at bounding box center [175, 525] width 66 height 9
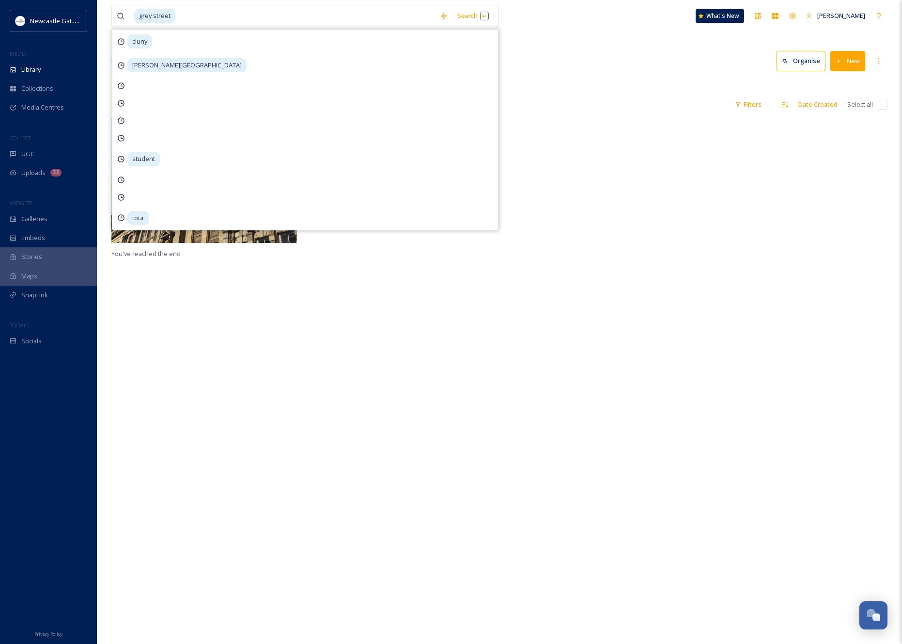
click at [383, 310] on div "You've reached the end" at bounding box center [499, 441] width 776 height 644
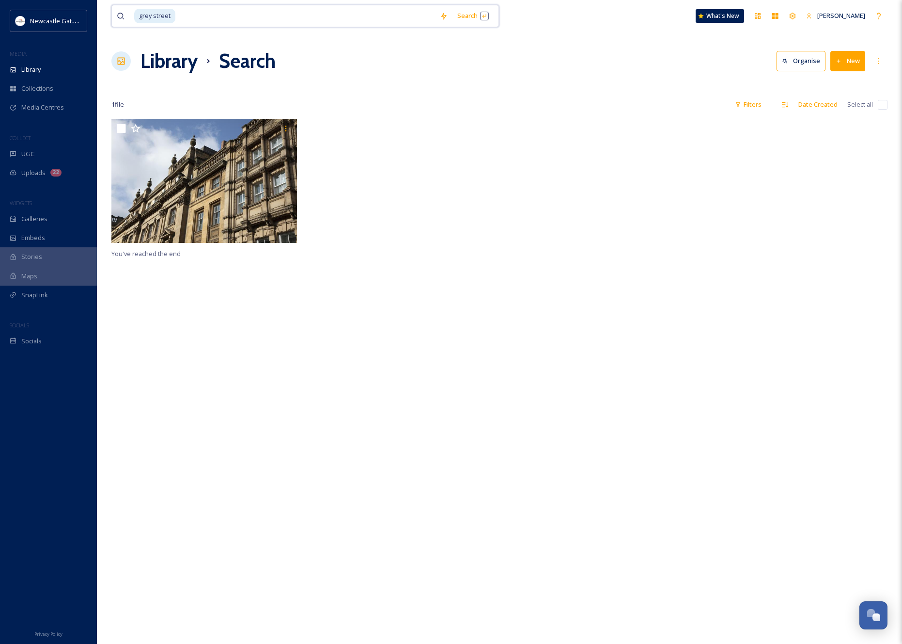
click at [151, 16] on span "grey street" at bounding box center [154, 16] width 41 height 14
click at [186, 16] on input at bounding box center [305, 15] width 259 height 21
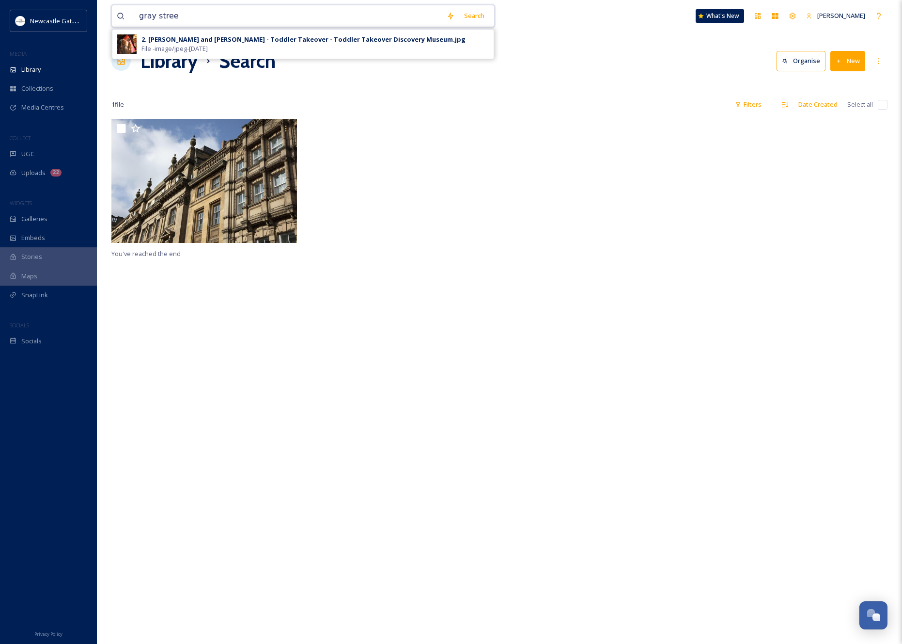
type input "gray street"
type input "gray stre"
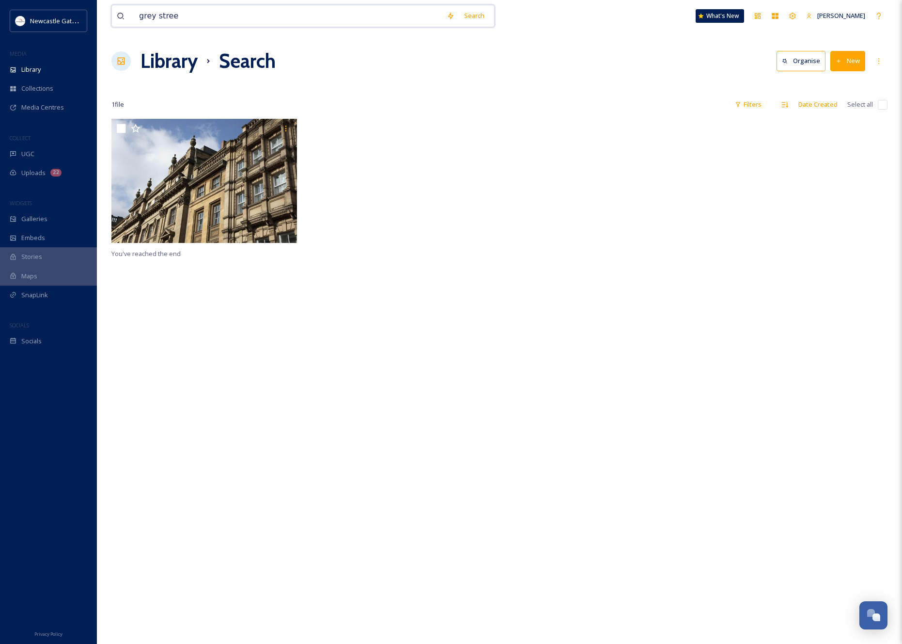
type input "grey street"
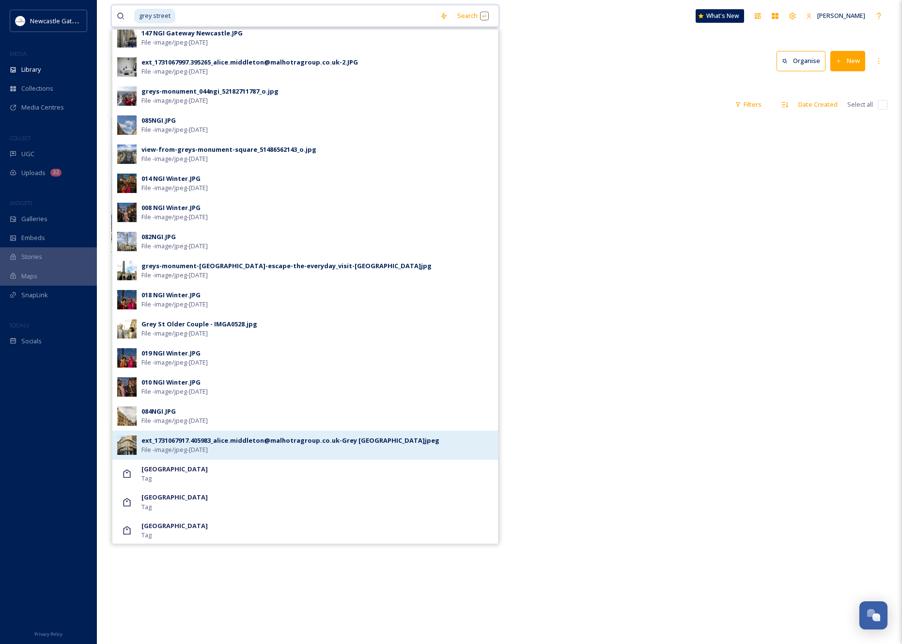
scroll to position [119, 0]
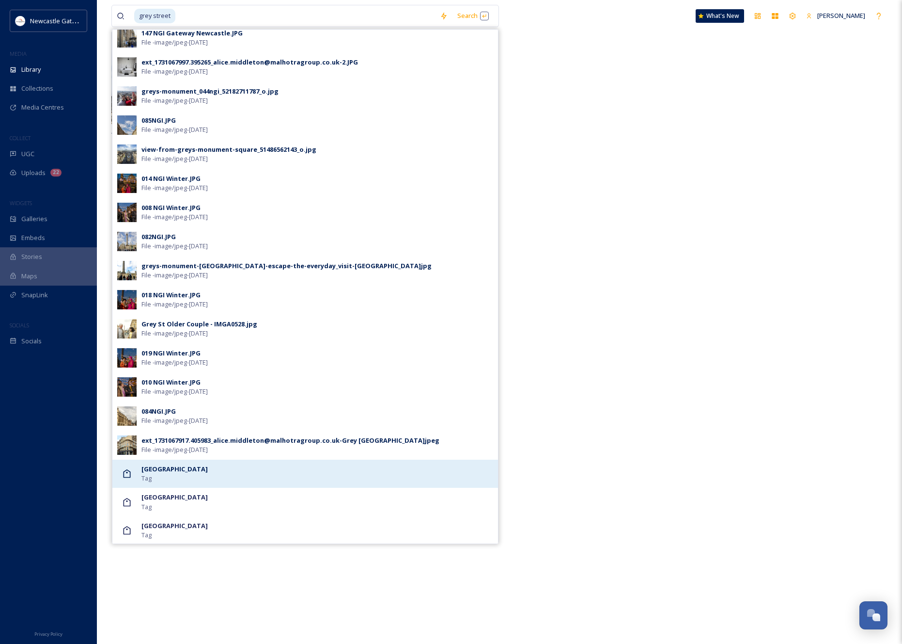
click at [160, 473] on div "Grey Street Tag" at bounding box center [318, 473] width 352 height 18
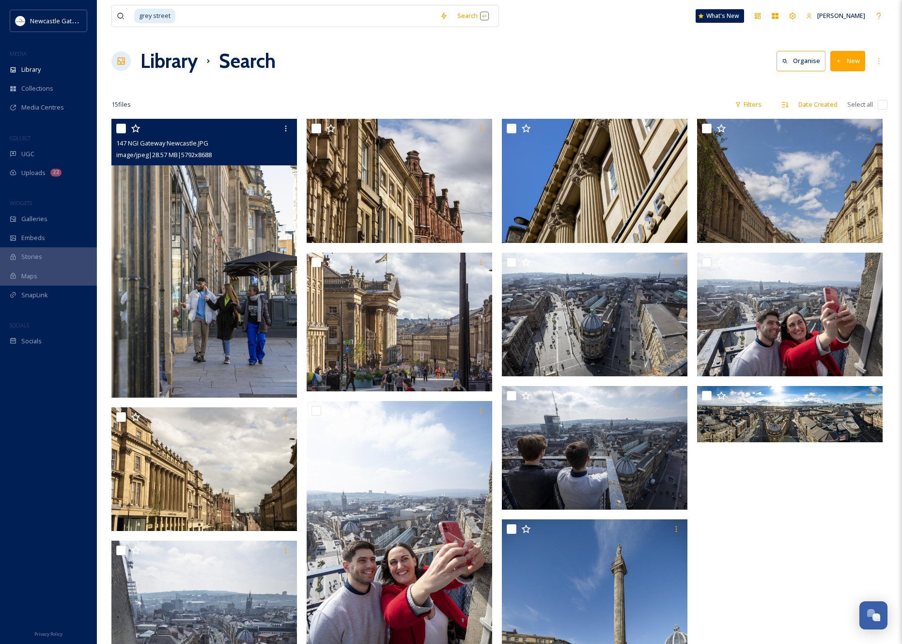
click at [235, 307] on img at bounding box center [204, 258] width 186 height 279
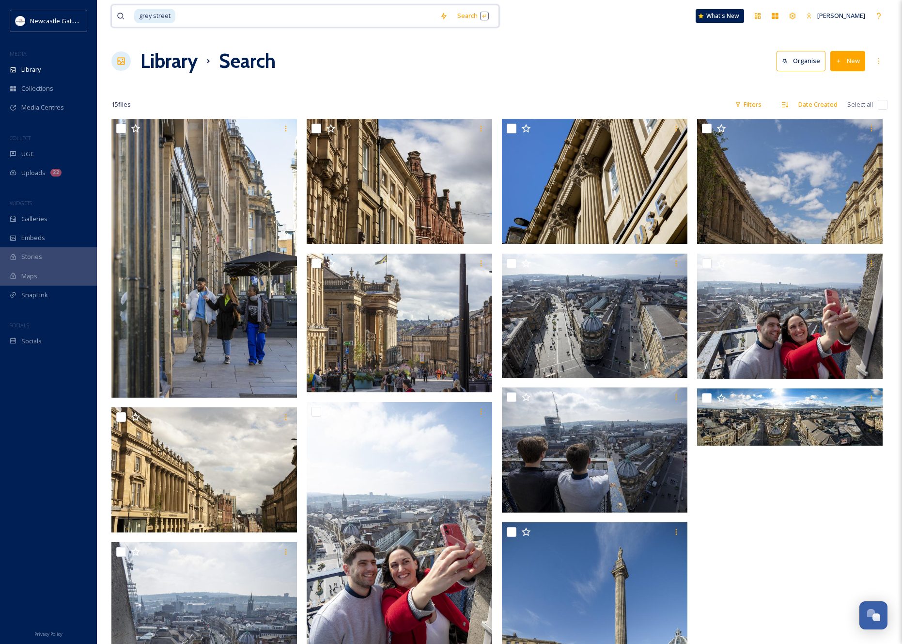
click at [205, 17] on input at bounding box center [305, 15] width 259 height 21
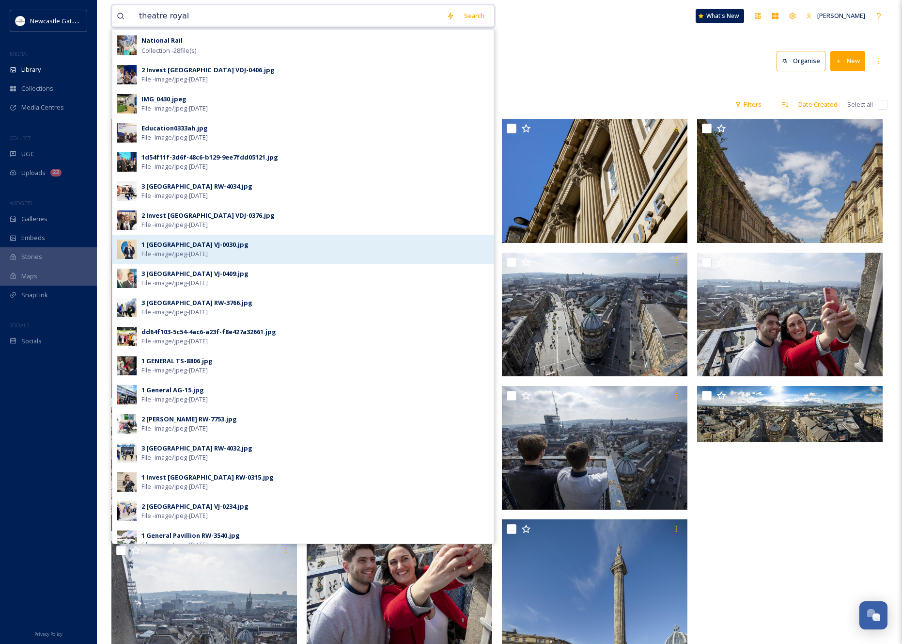
scroll to position [126, 0]
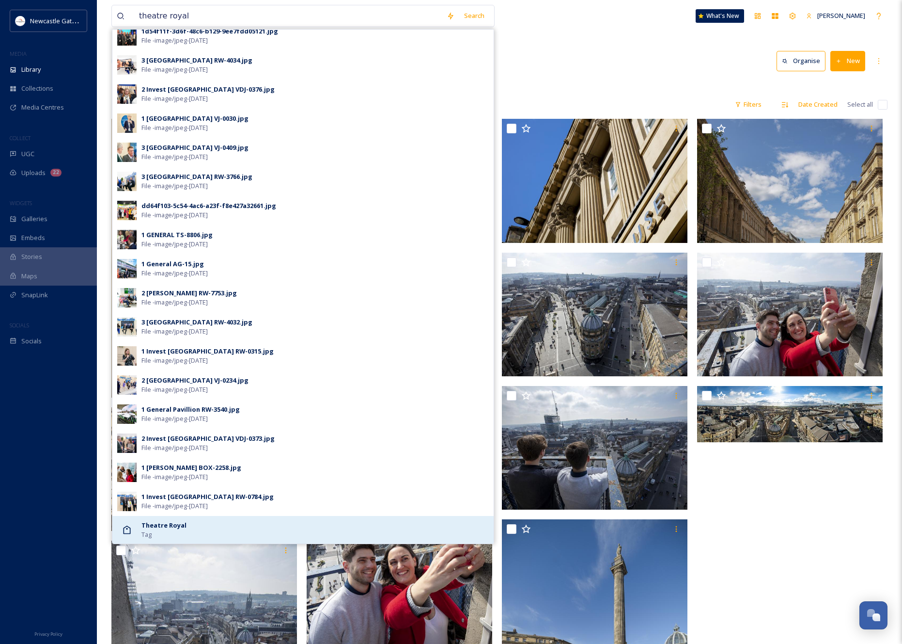
click at [183, 536] on div "Theatre Royal Tag" at bounding box center [315, 529] width 347 height 18
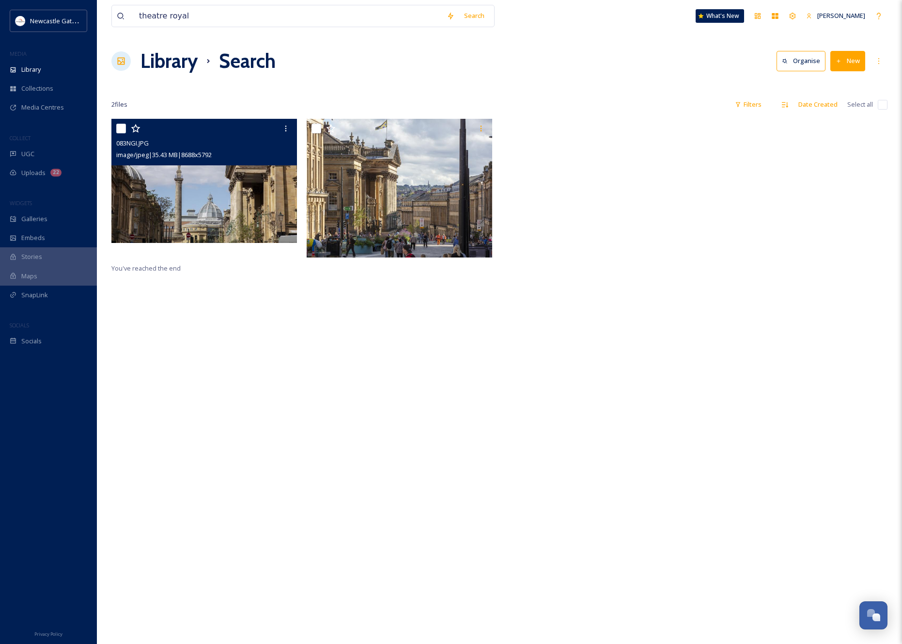
click at [205, 183] on img at bounding box center [204, 181] width 186 height 124
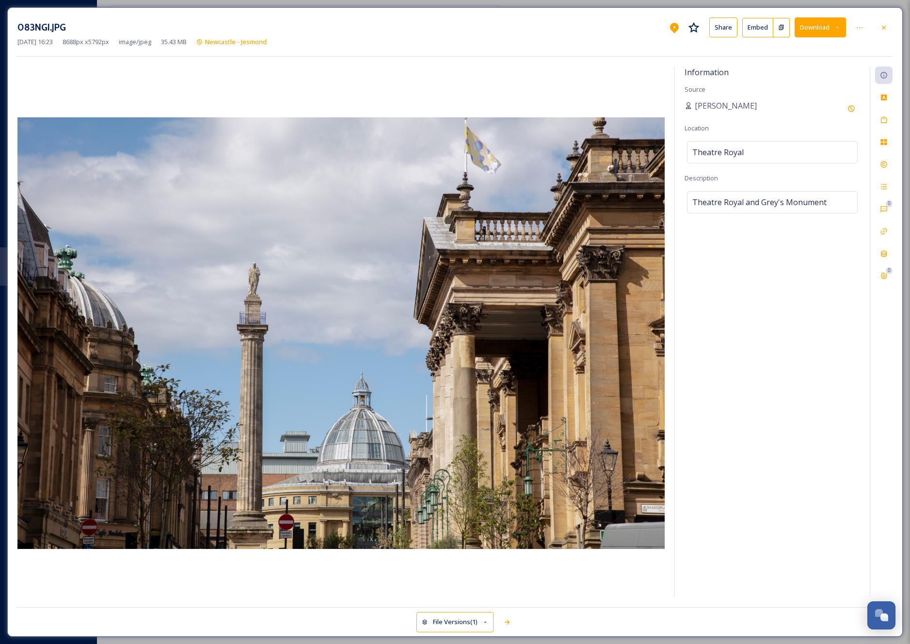
click at [401, 271] on img at bounding box center [340, 332] width 647 height 431
click at [184, 40] on span "35.43 MB" at bounding box center [174, 41] width 26 height 9
click at [838, 25] on icon at bounding box center [837, 27] width 6 height 6
click at [784, 51] on span "Download Original (8688 x 5792)" at bounding box center [795, 49] width 92 height 9
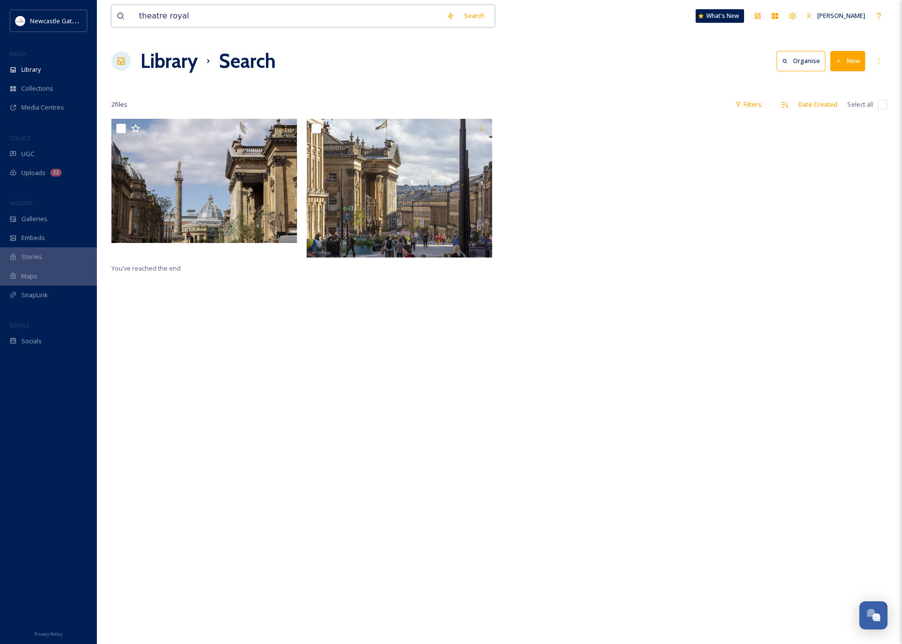
click at [191, 17] on input "theatre royal" at bounding box center [288, 15] width 308 height 21
type input "theatre"
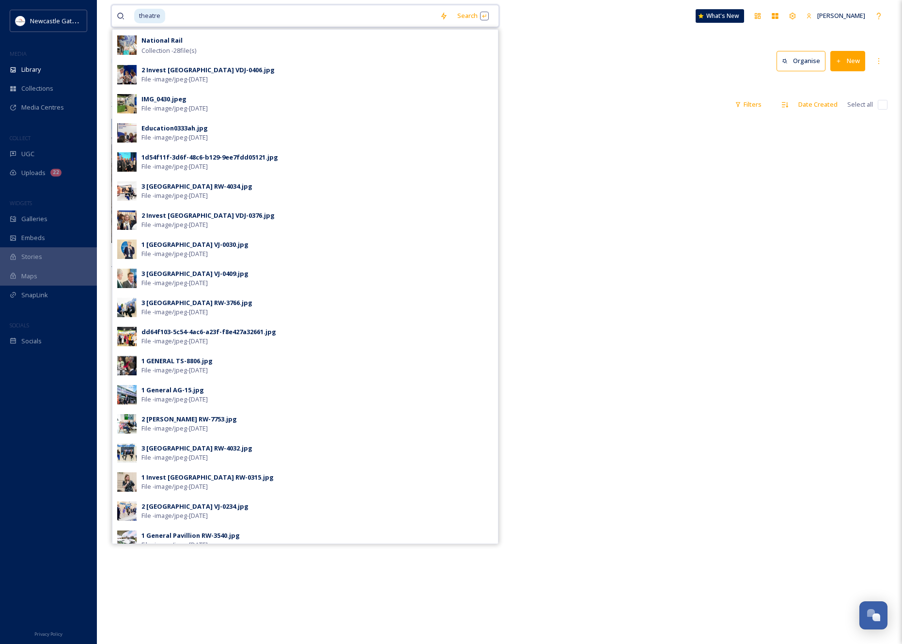
scroll to position [154, 0]
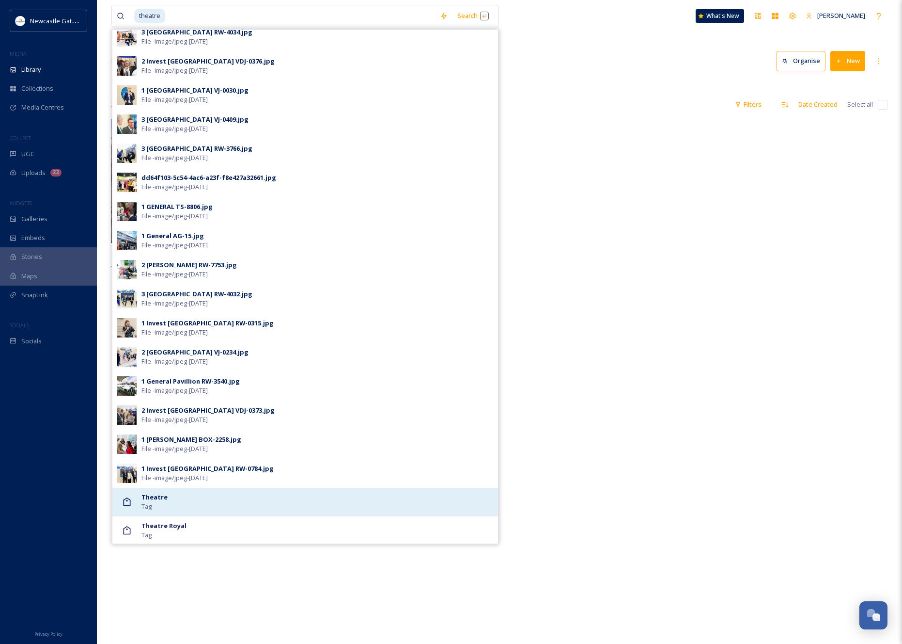
click at [161, 502] on div "Theatre Tag" at bounding box center [318, 501] width 352 height 18
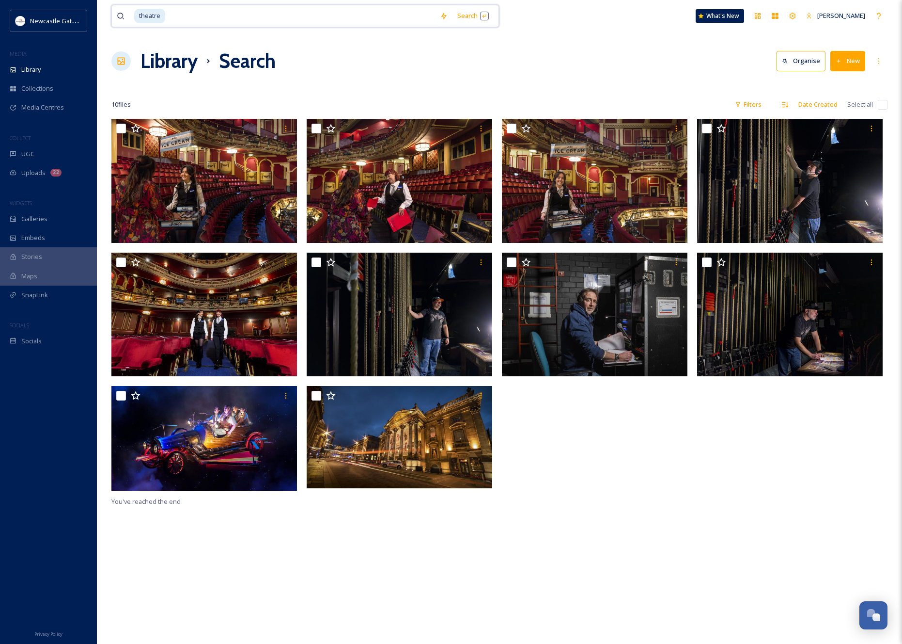
click at [166, 16] on input at bounding box center [300, 15] width 269 height 21
type input "quayside"
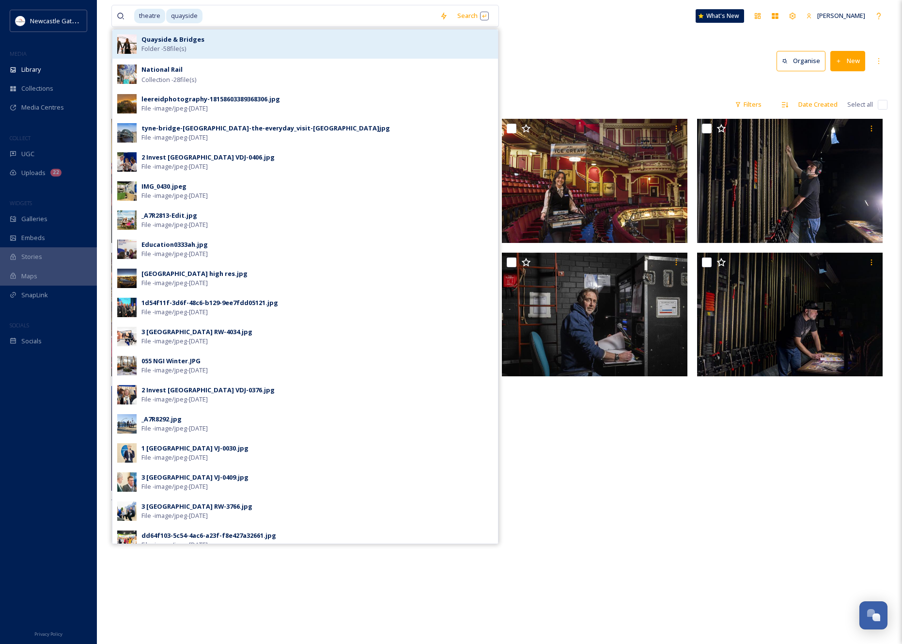
click at [164, 42] on strong "Quayside & Bridges" at bounding box center [173, 39] width 63 height 9
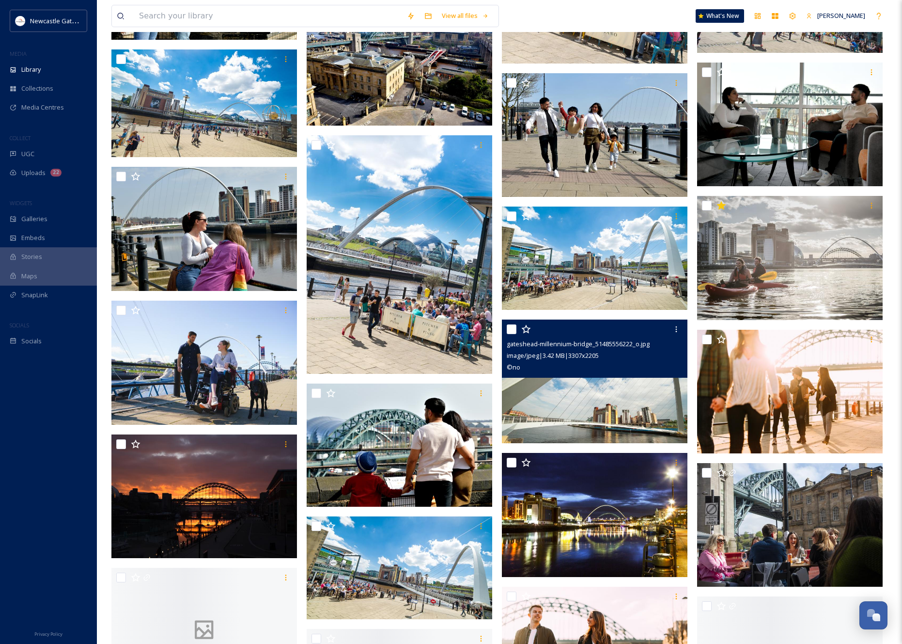
scroll to position [1614, 0]
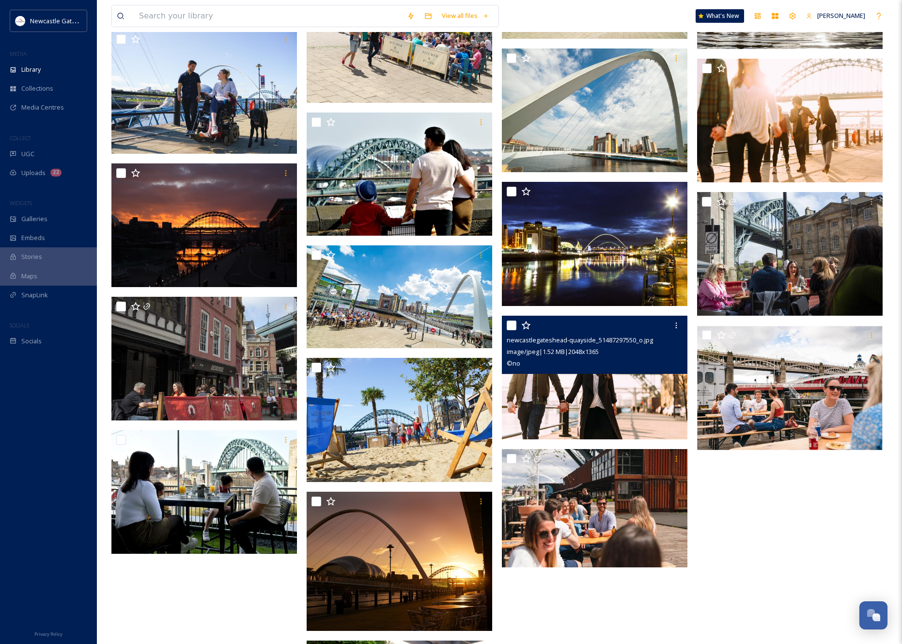
click at [593, 391] on img at bounding box center [595, 377] width 186 height 124
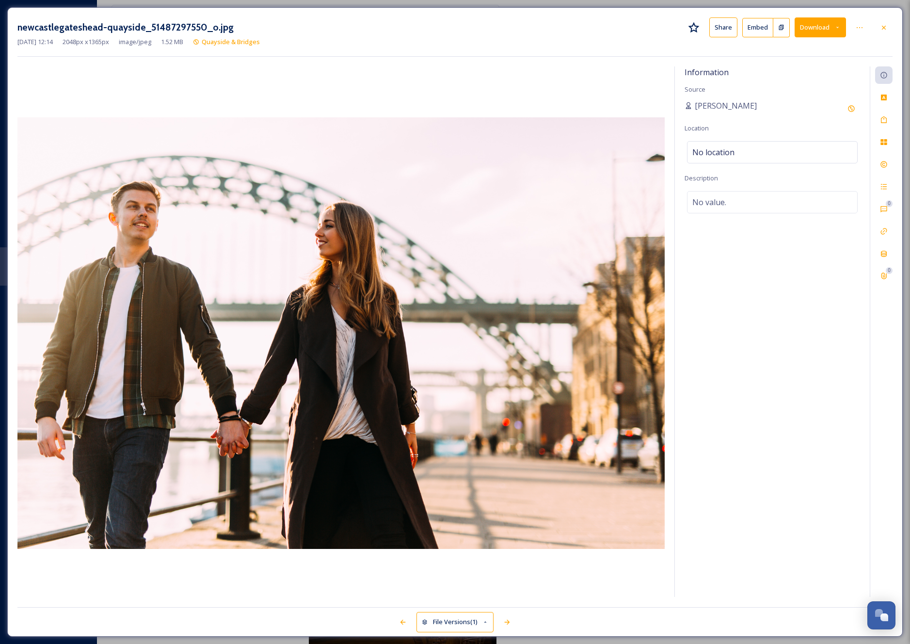
click at [828, 22] on button "Download" at bounding box center [819, 27] width 51 height 20
click at [793, 49] on span "Download Original (2048 x 1365)" at bounding box center [795, 49] width 92 height 9
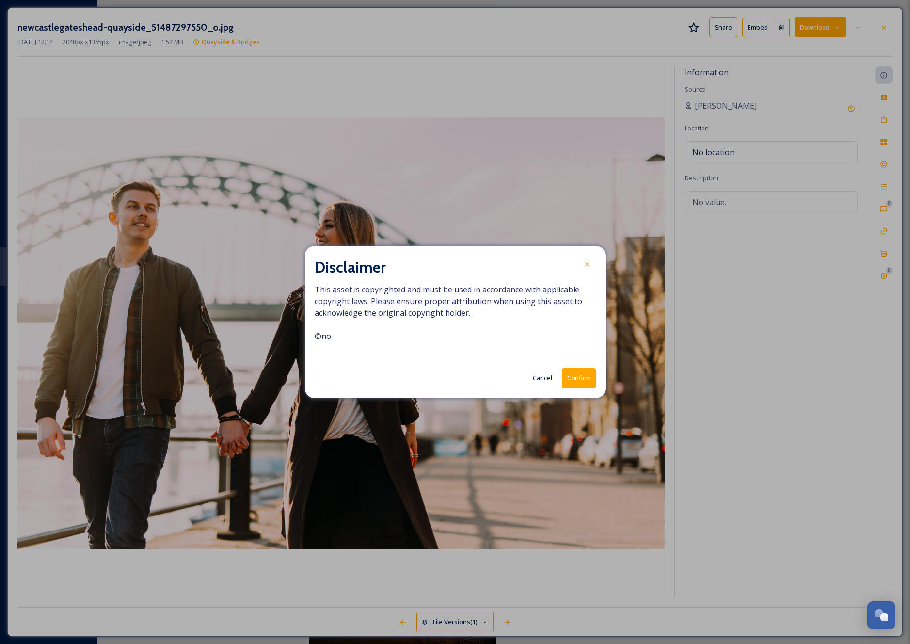
click at [572, 383] on button "Confirm" at bounding box center [579, 378] width 34 height 20
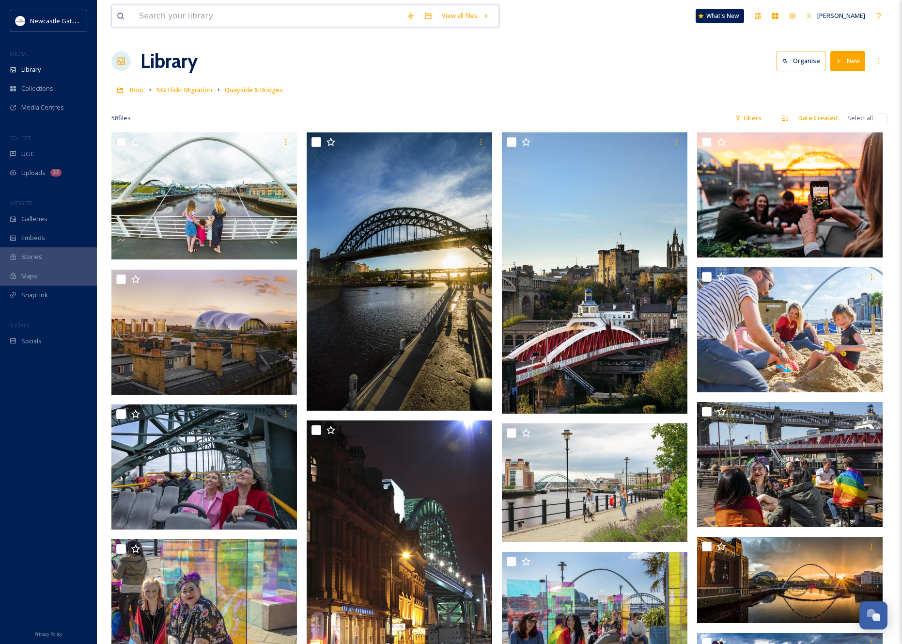
click at [239, 19] on input at bounding box center [268, 15] width 268 height 21
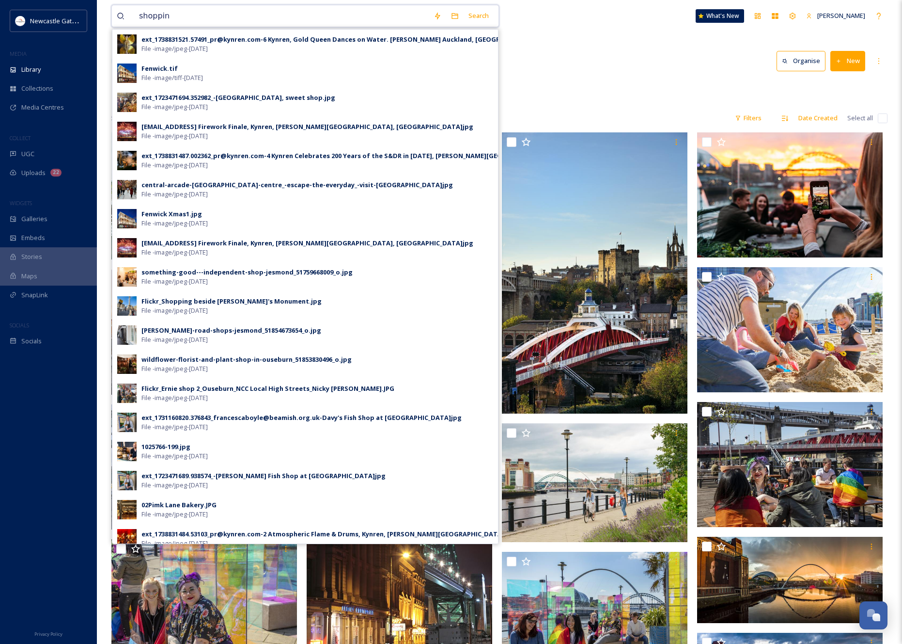
type input "shopping"
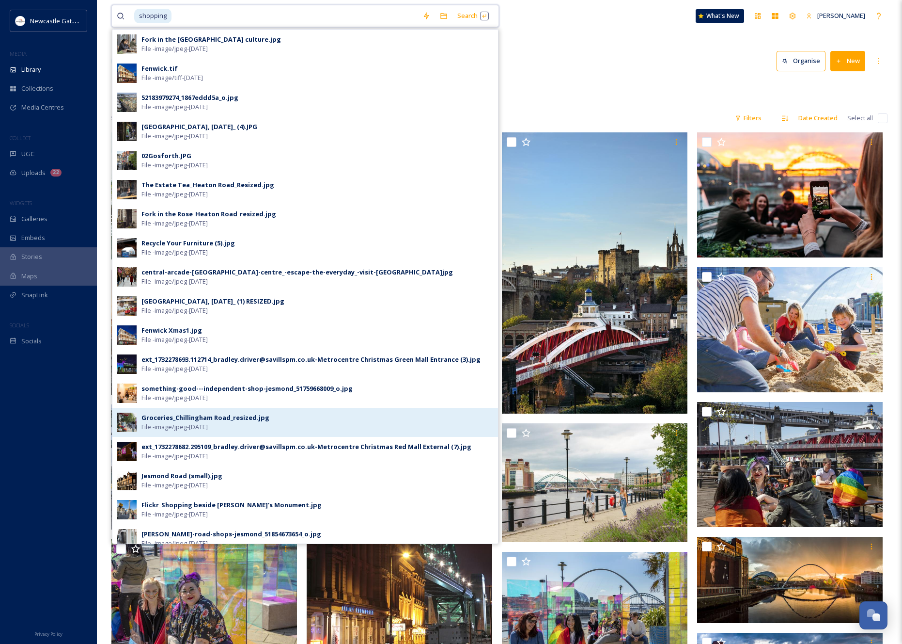
scroll to position [95, 0]
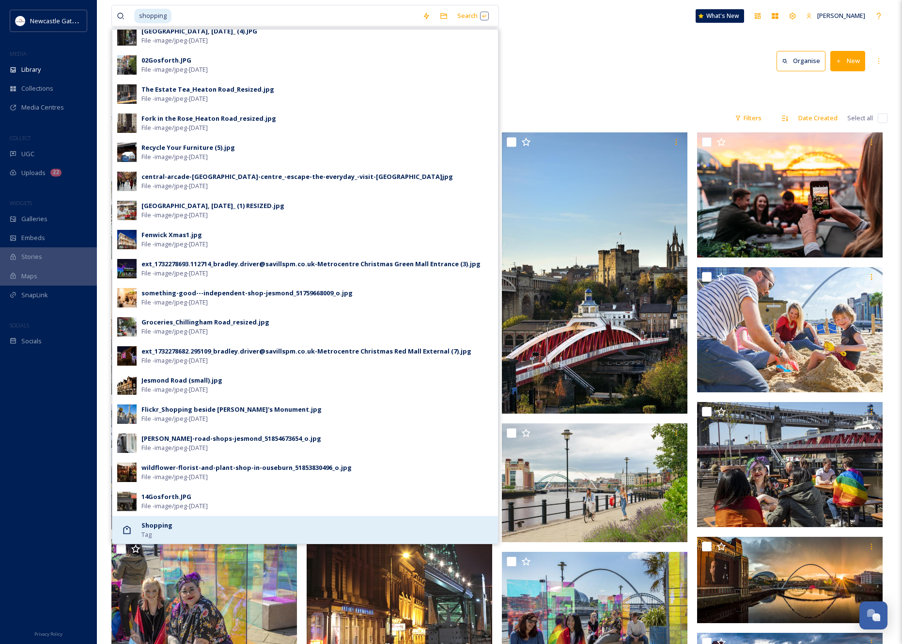
click at [156, 526] on strong "Shopping" at bounding box center [157, 524] width 31 height 9
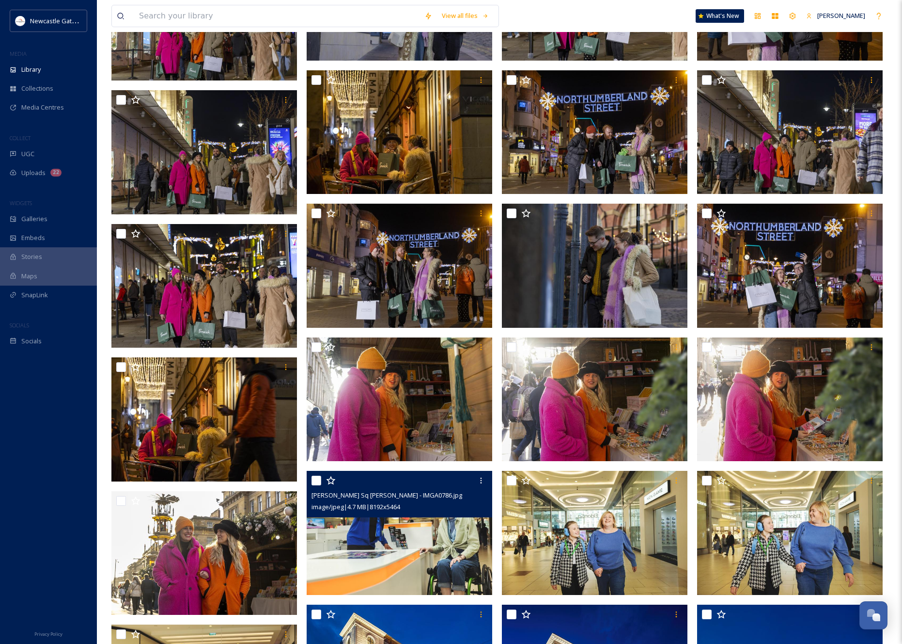
scroll to position [1343, 0]
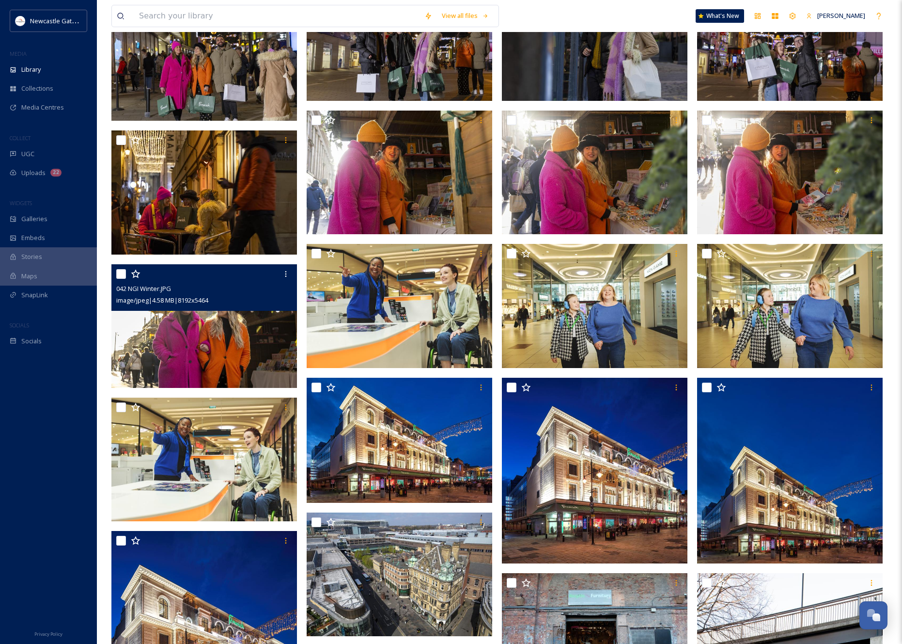
click at [258, 334] on img at bounding box center [204, 326] width 186 height 124
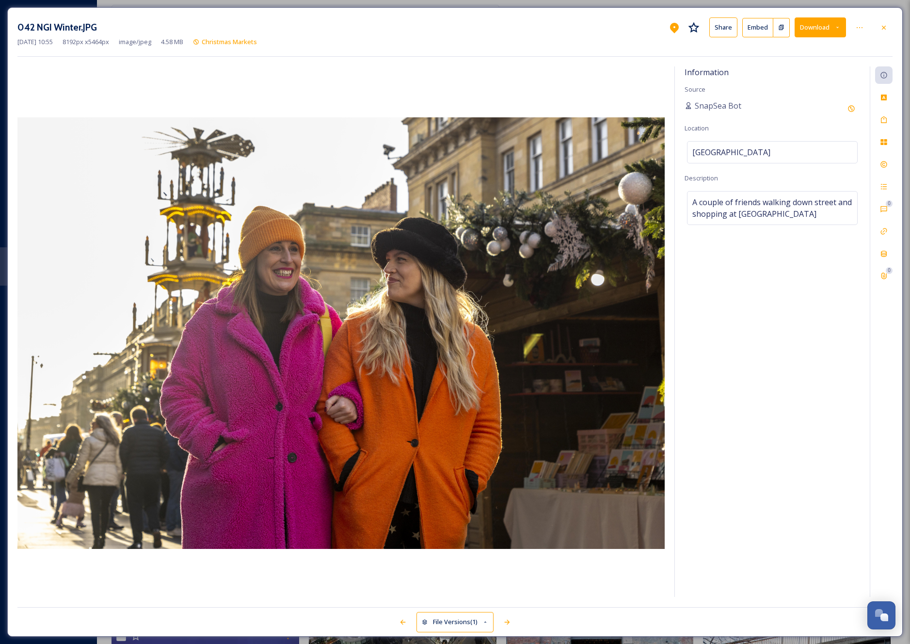
click at [838, 24] on button "Download" at bounding box center [819, 27] width 51 height 20
click at [783, 41] on div "Download Original (8192 x 5464)" at bounding box center [794, 49] width 101 height 19
click at [289, 62] on div "042 NGI Winter.JPG Share Embed Download [DATE] 10:55 8192 px x 5464 px image/jp…" at bounding box center [454, 321] width 895 height 629
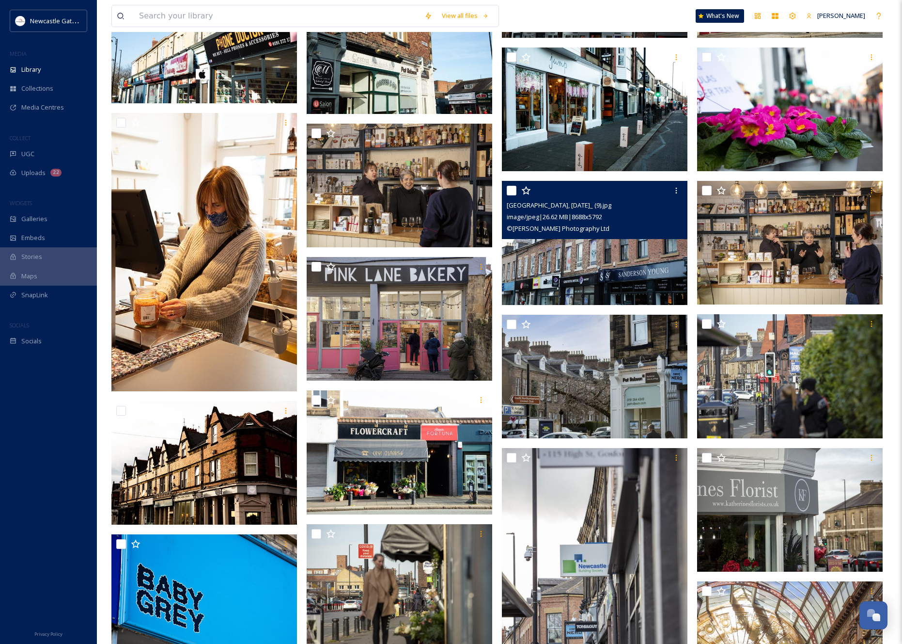
scroll to position [4110, 0]
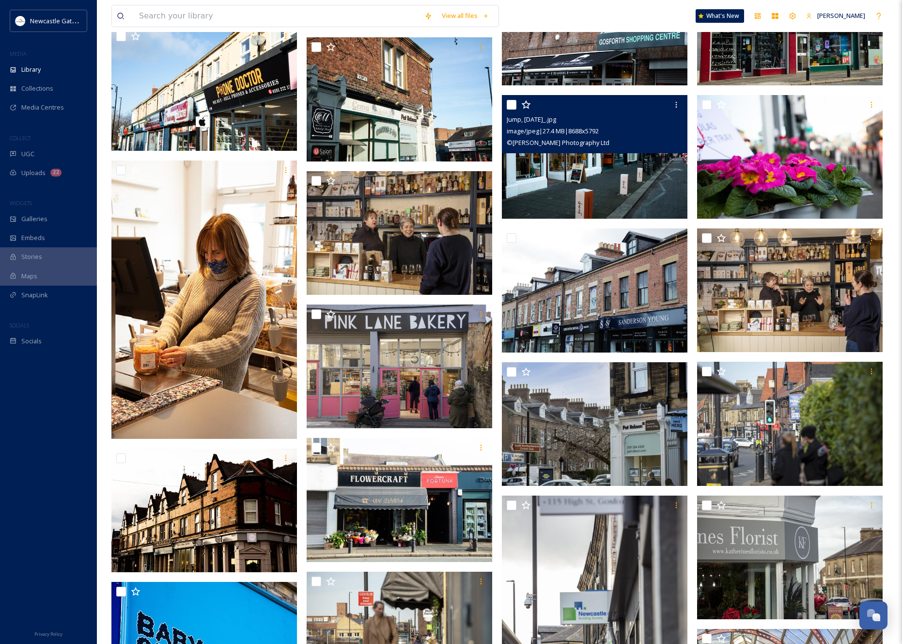
click at [598, 167] on img at bounding box center [595, 157] width 186 height 124
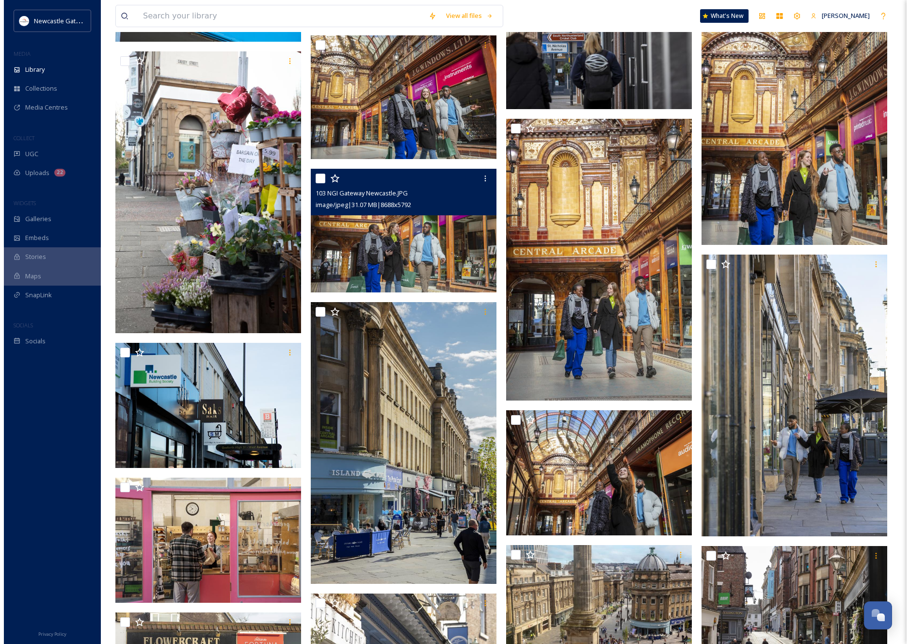
scroll to position [4866, 0]
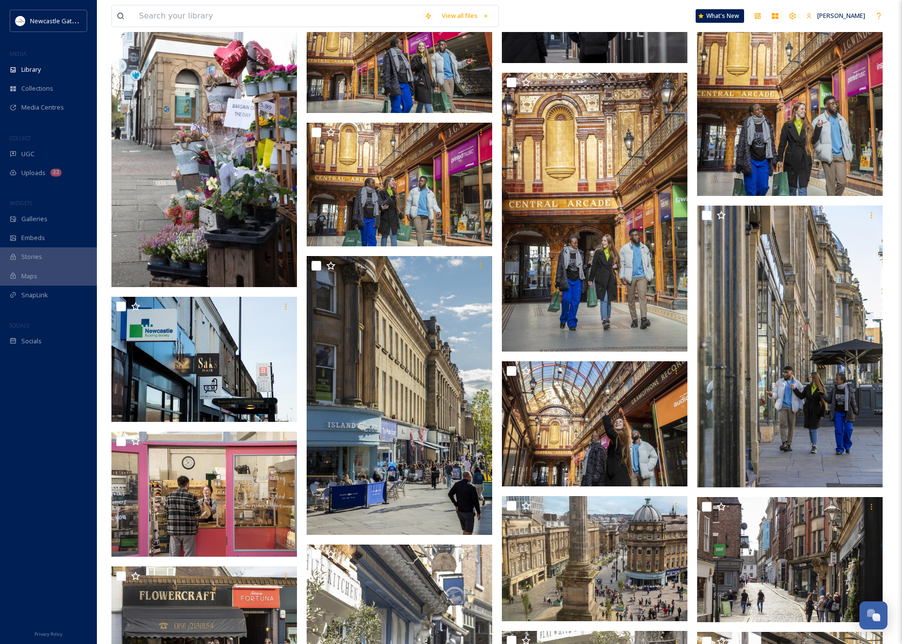
click at [828, 123] on img at bounding box center [790, 57] width 186 height 279
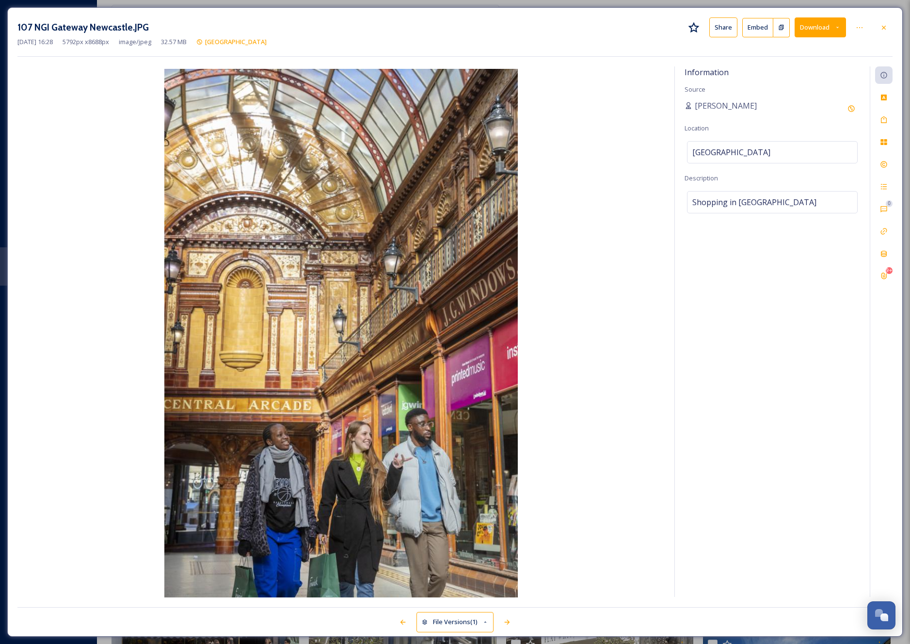
click at [840, 25] on button "Download" at bounding box center [819, 27] width 51 height 20
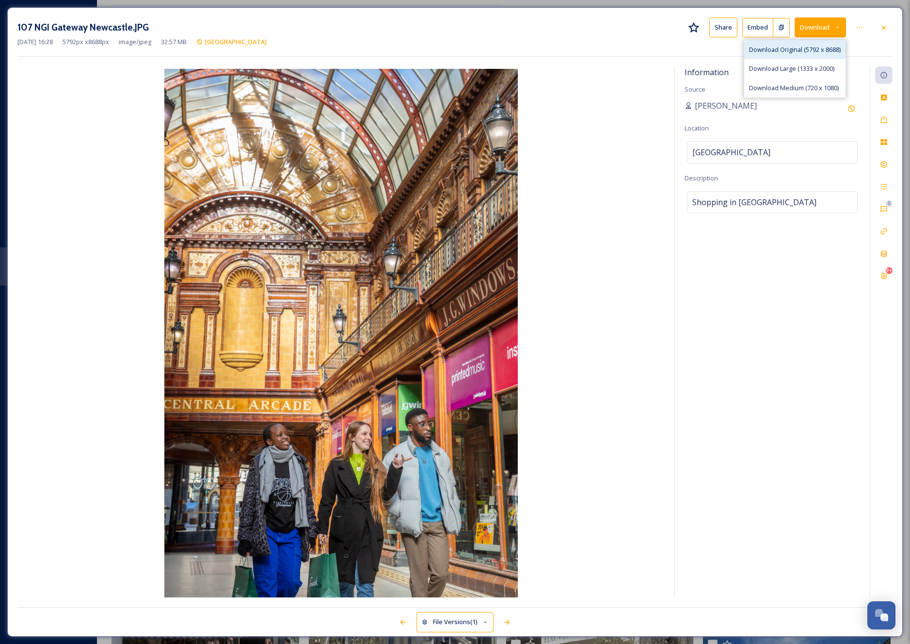
click at [769, 47] on span "Download Original (5792 x 8688)" at bounding box center [795, 49] width 92 height 9
